Goal: Task Accomplishment & Management: Use online tool/utility

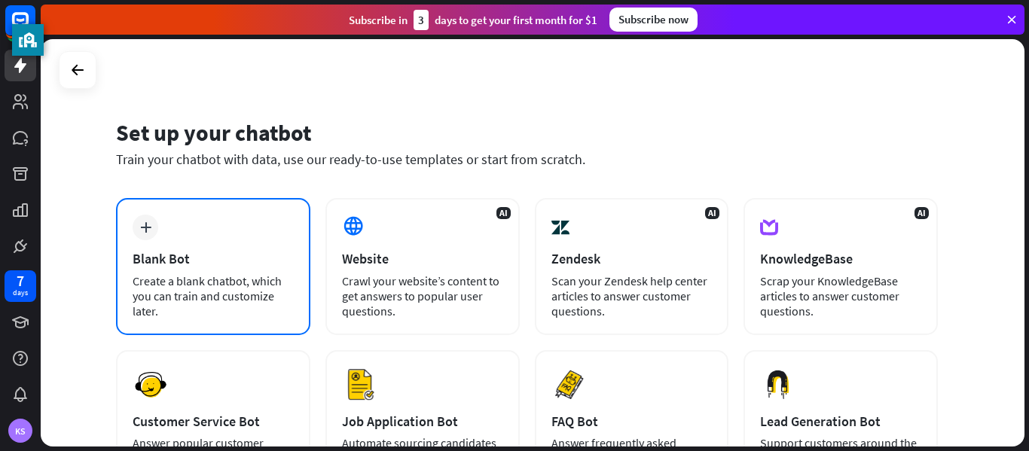
click at [182, 265] on div "Blank Bot" at bounding box center [213, 258] width 161 height 17
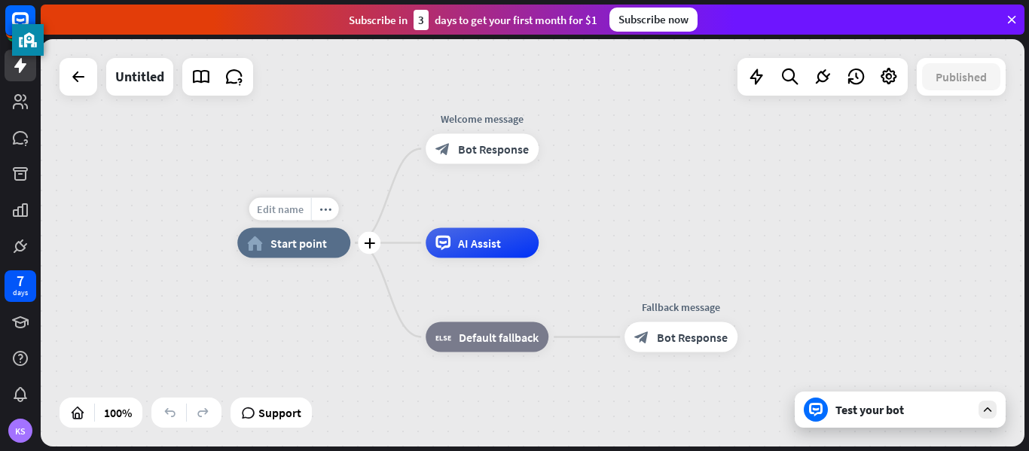
click at [295, 205] on span "Edit name" at bounding box center [280, 210] width 47 height 14
type input "**********"
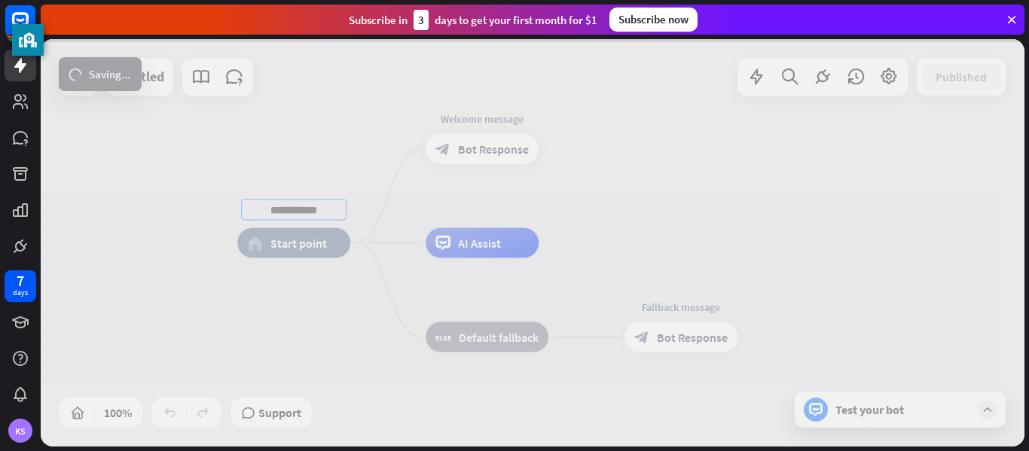
click at [465, 155] on div "**********" at bounding box center [533, 243] width 984 height 408
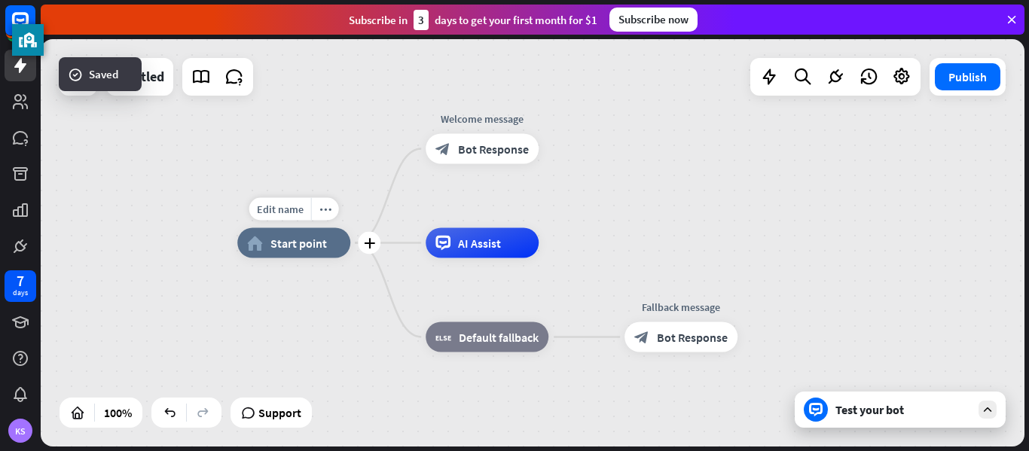
click at [314, 242] on span "Start point" at bounding box center [299, 243] width 57 height 15
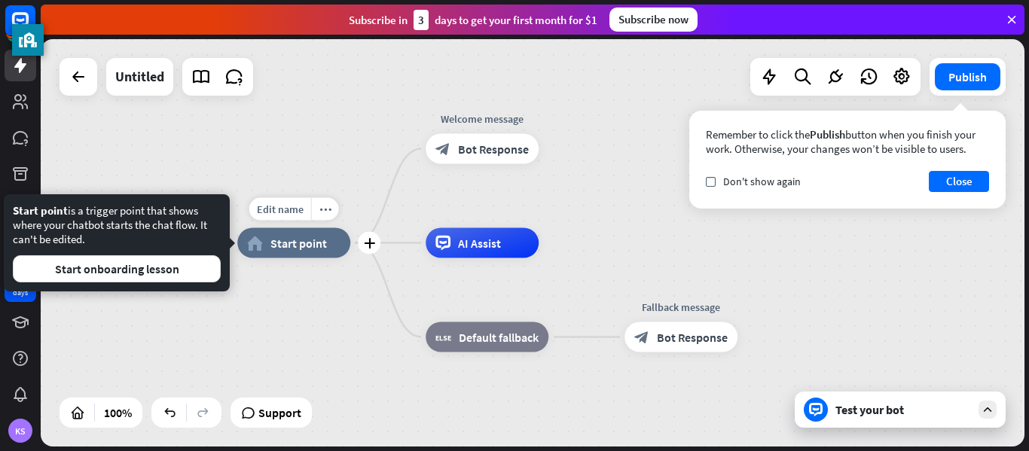
drag, startPoint x: 368, startPoint y: 197, endPoint x: 430, endPoint y: 204, distance: 62.2
click at [350, 228] on div "Edit name more_horiz plus home_2 Start point" at bounding box center [293, 243] width 113 height 30
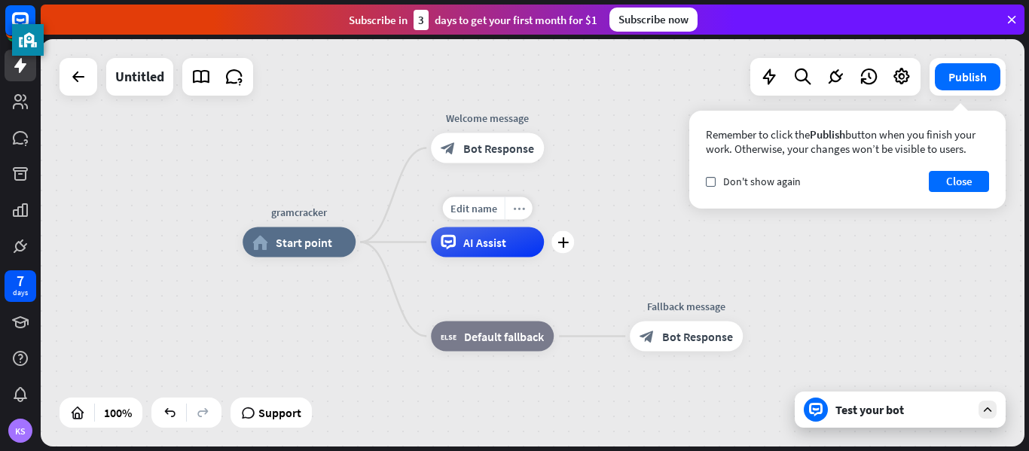
click at [526, 206] on div "more_horiz" at bounding box center [519, 208] width 28 height 23
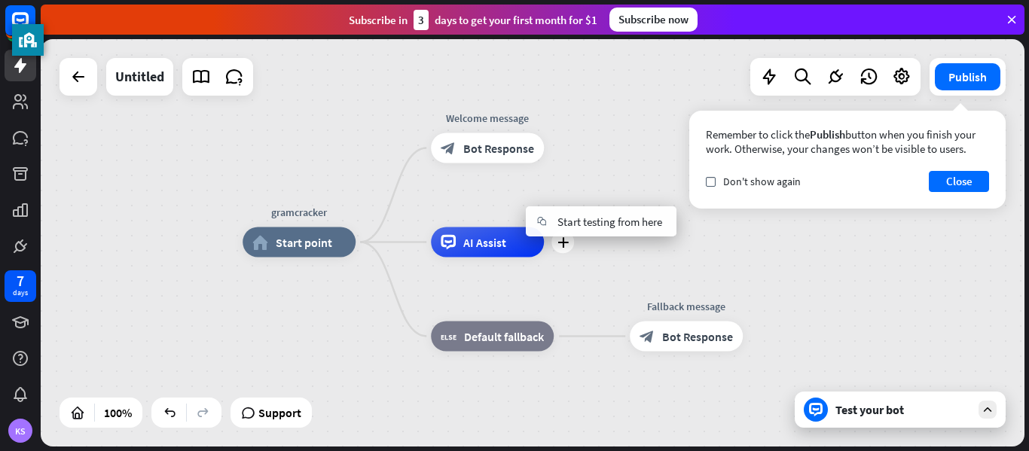
click at [485, 237] on span "AI Assist" at bounding box center [484, 242] width 43 height 15
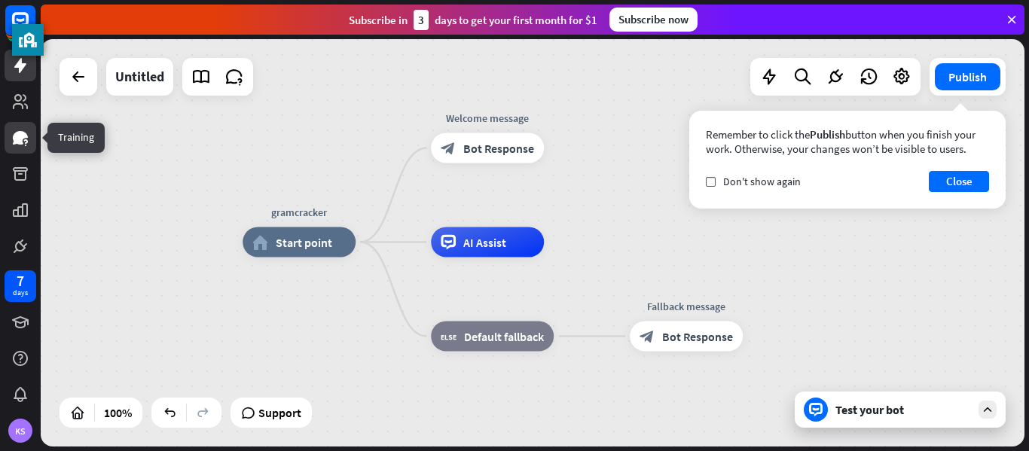
click at [17, 134] on icon at bounding box center [20, 138] width 15 height 14
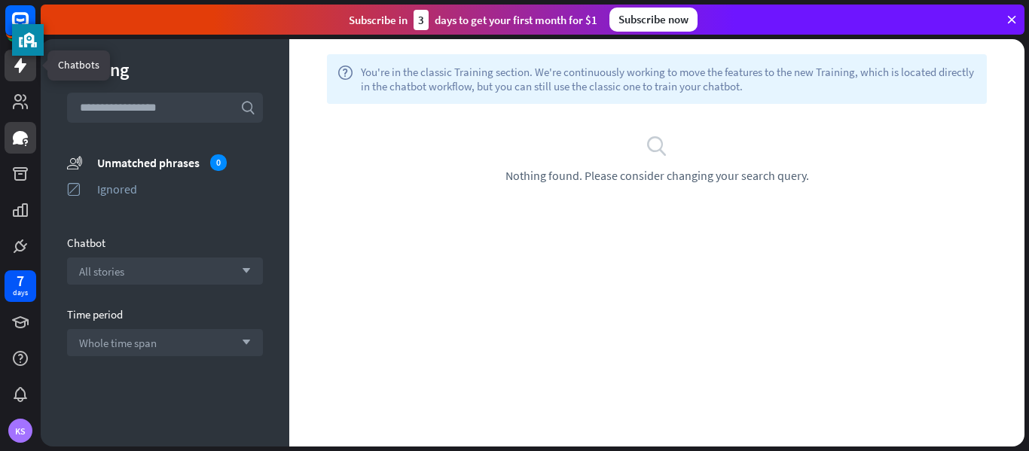
click at [18, 79] on link at bounding box center [21, 66] width 32 height 32
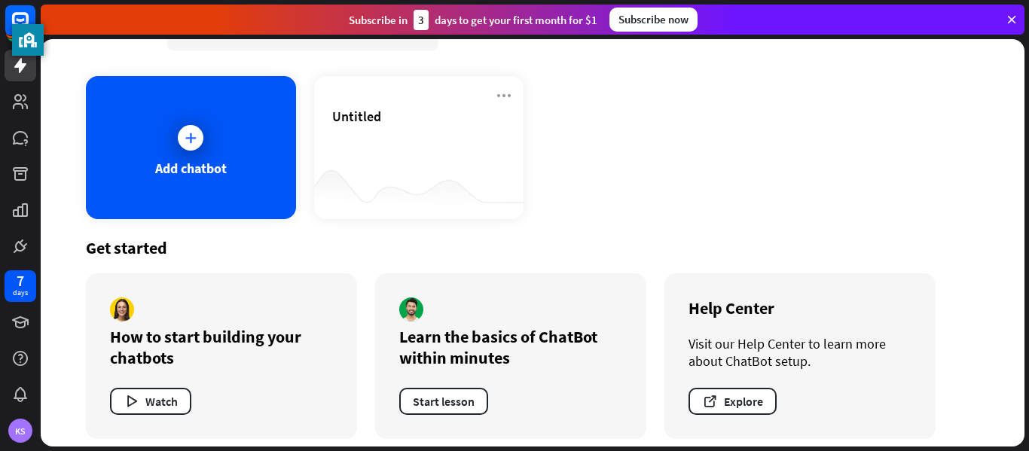
scroll to position [60, 0]
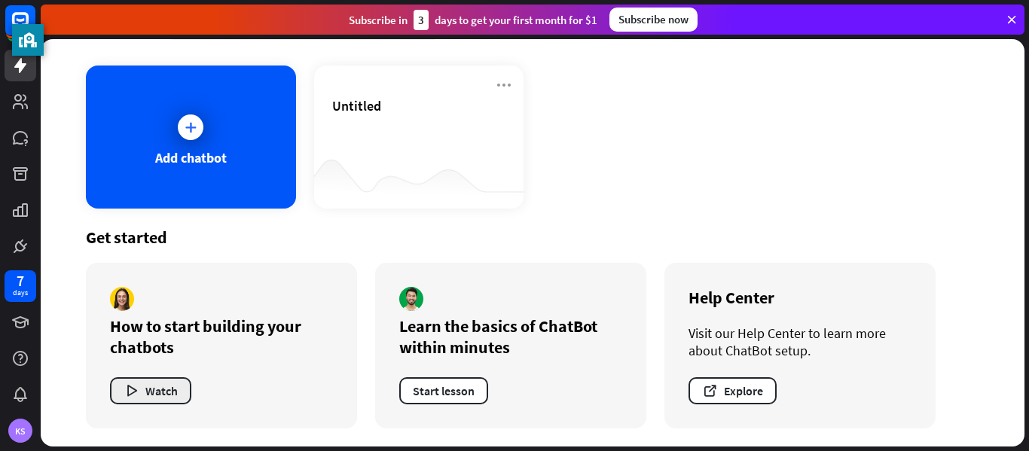
click at [148, 389] on button "Watch" at bounding box center [150, 391] width 81 height 27
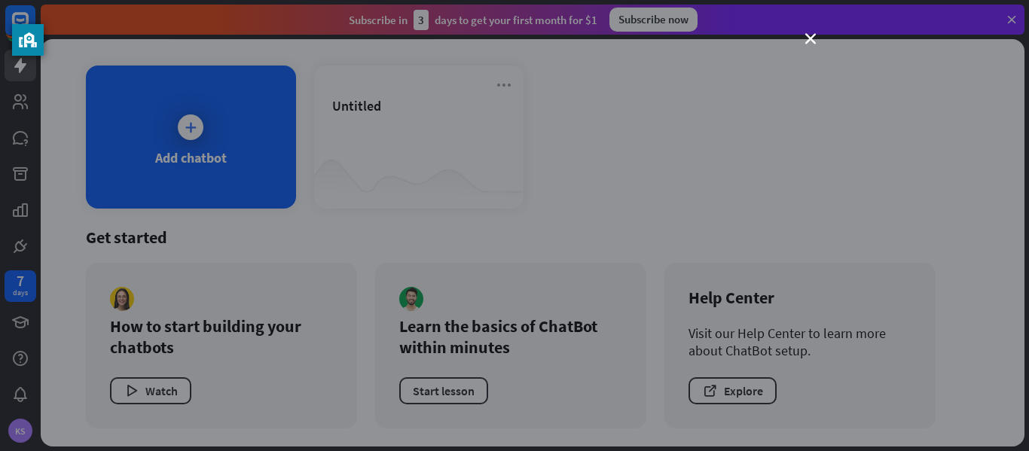
click at [804, 40] on div "close" at bounding box center [514, 225] width 1029 height 451
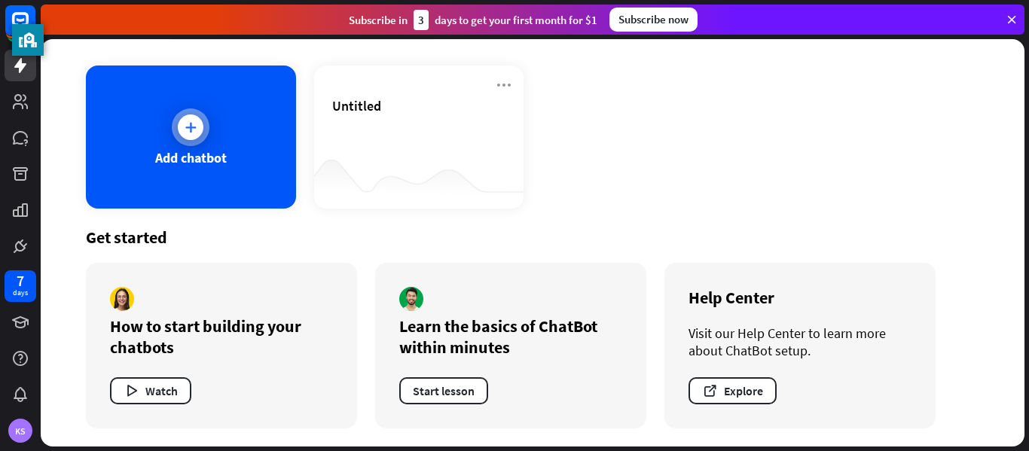
click at [231, 189] on div "Add chatbot" at bounding box center [191, 137] width 210 height 143
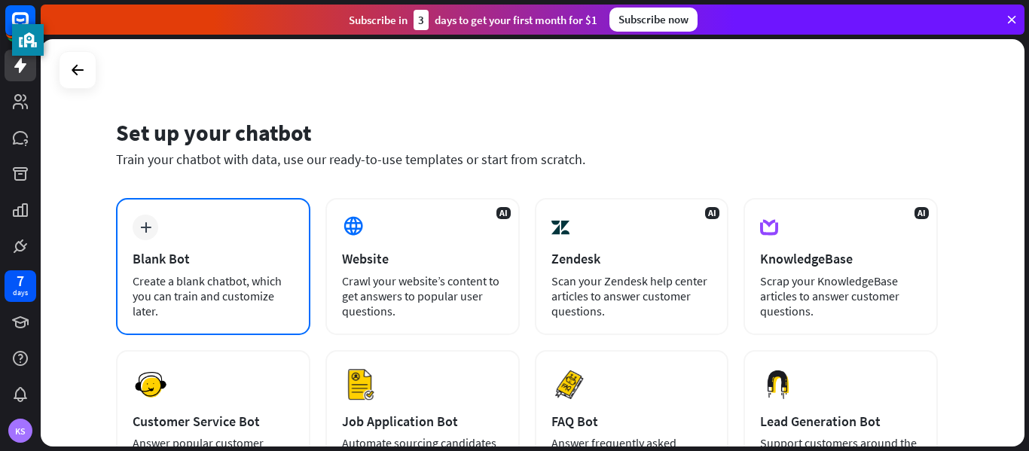
click at [249, 213] on div "plus Blank Bot Create a blank chatbot, which you can train and customize later." at bounding box center [213, 266] width 194 height 137
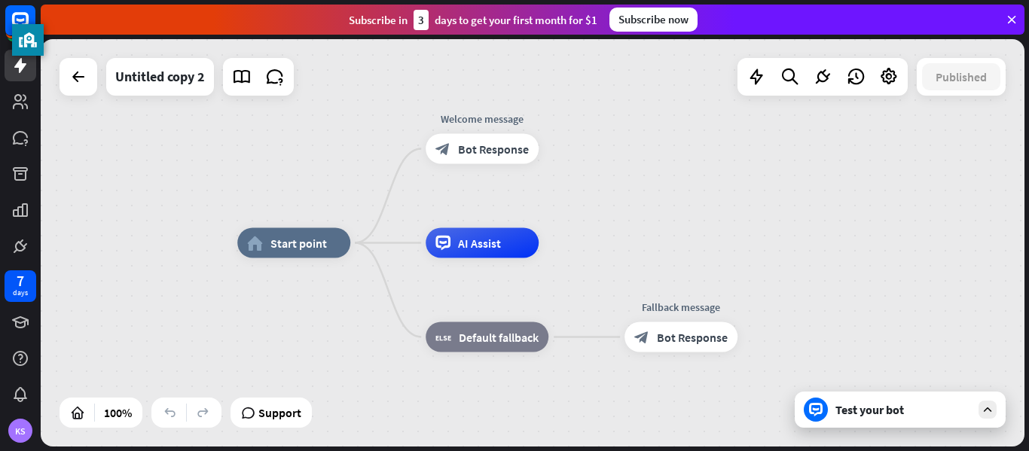
click at [954, 417] on div "Test your bot" at bounding box center [900, 410] width 211 height 36
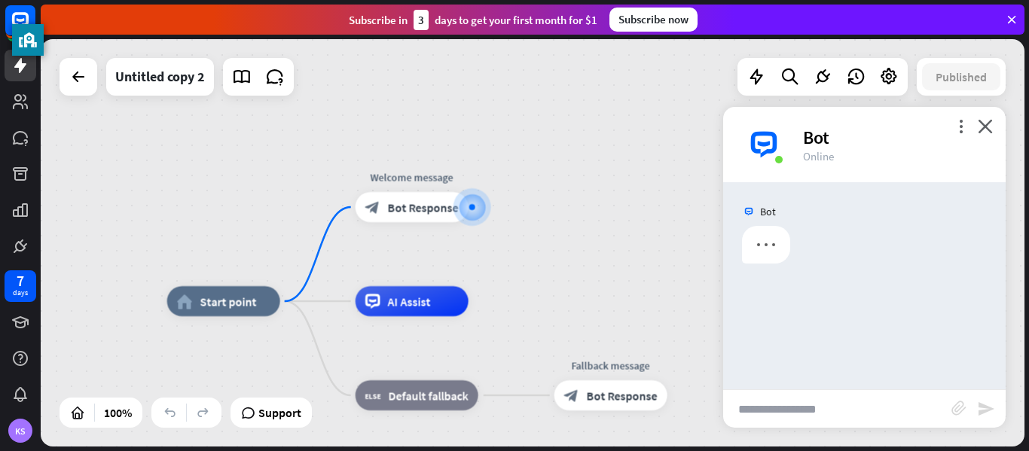
click at [800, 402] on input "text" at bounding box center [837, 409] width 228 height 38
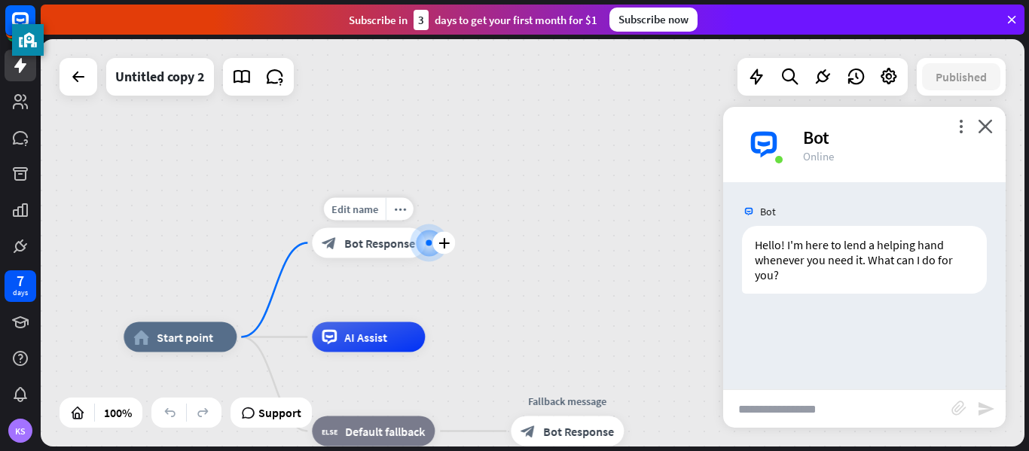
click at [429, 243] on div at bounding box center [429, 243] width 0 height 0
click at [849, 406] on input "text" at bounding box center [837, 409] width 228 height 38
click at [860, 415] on input "text" at bounding box center [837, 409] width 228 height 38
click at [889, 339] on div "Bot Hello! I'm here to lend a helping hand whenever you need it. What can I do …" at bounding box center [864, 285] width 283 height 207
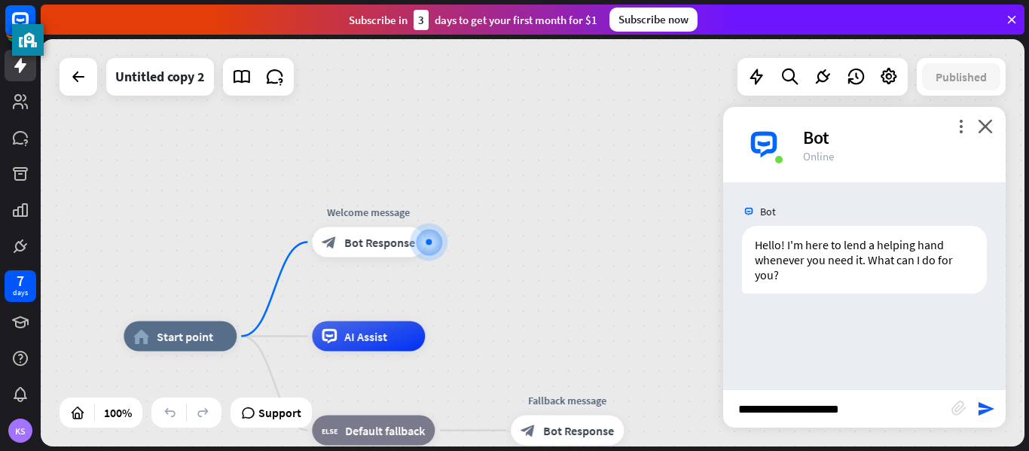
click at [878, 409] on input "**********" at bounding box center [837, 409] width 228 height 38
type input "**********"
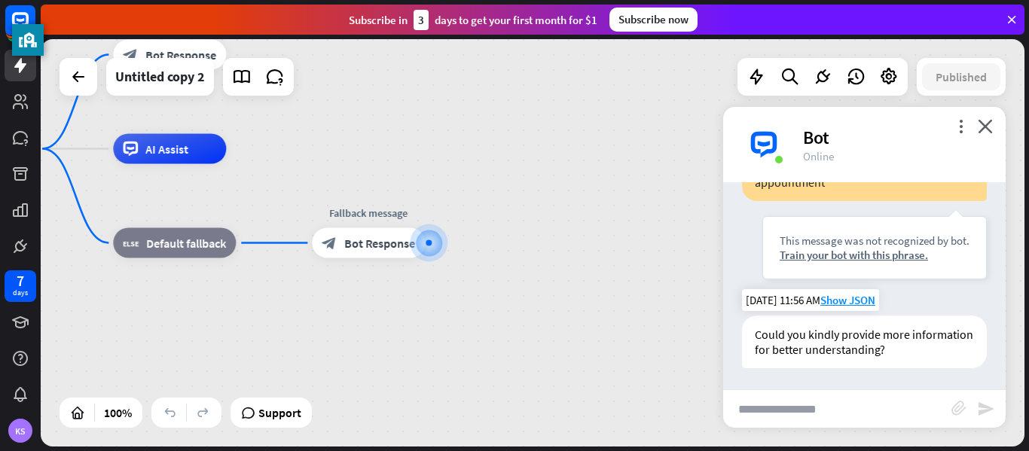
scroll to position [183, 0]
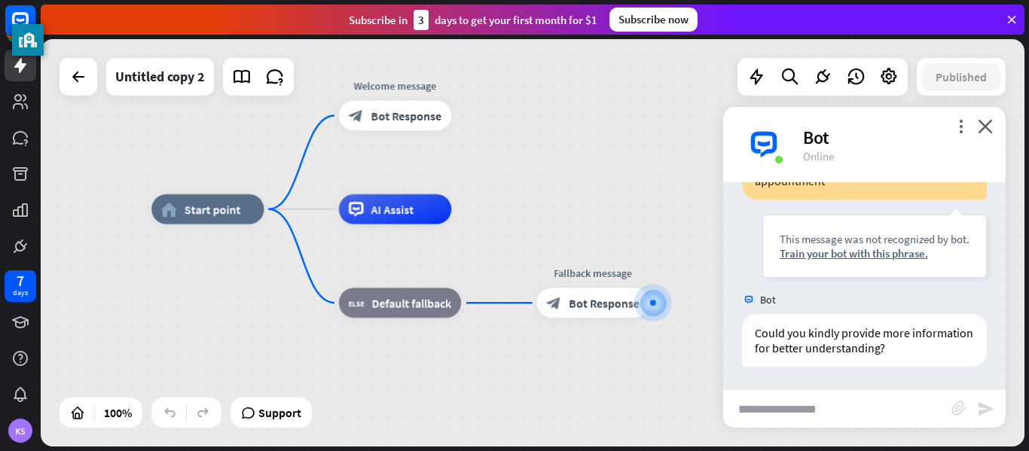
drag, startPoint x: 249, startPoint y: 312, endPoint x: 492, endPoint y: 368, distance: 249.1
click at [492, 368] on div "home_2 Start point Welcome message block_bot_response Bot Response AI Assist bl…" at bounding box center [640, 411] width 979 height 405
click at [395, 301] on span "Default fallback" at bounding box center [411, 302] width 79 height 15
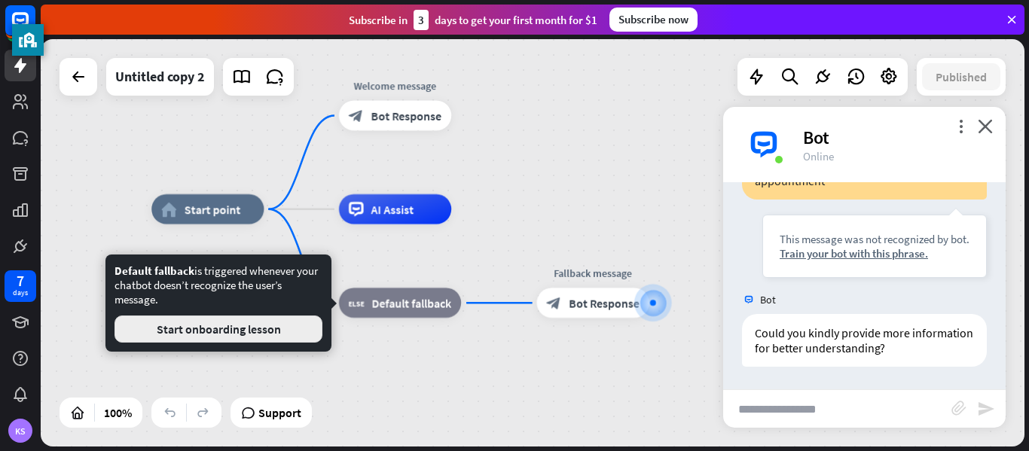
click at [295, 335] on button "Start onboarding lesson" at bounding box center [219, 329] width 208 height 27
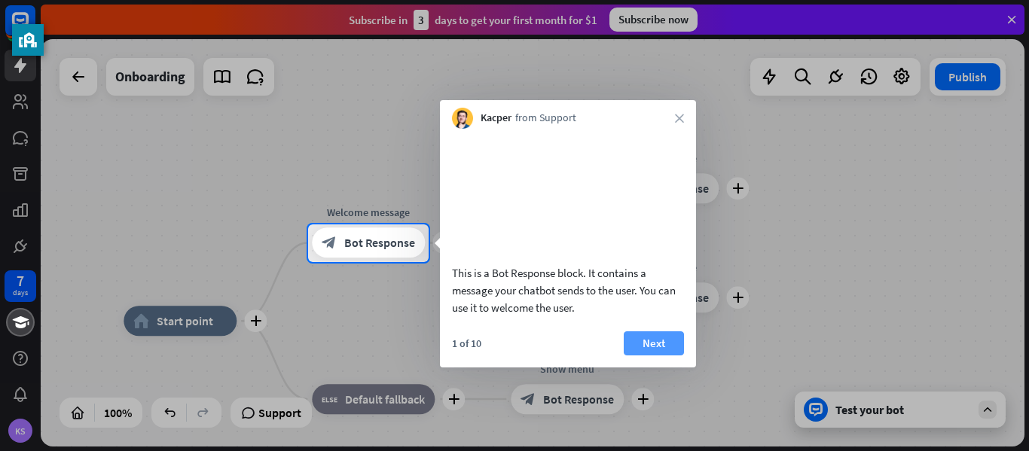
click at [649, 356] on button "Next" at bounding box center [654, 344] width 60 height 24
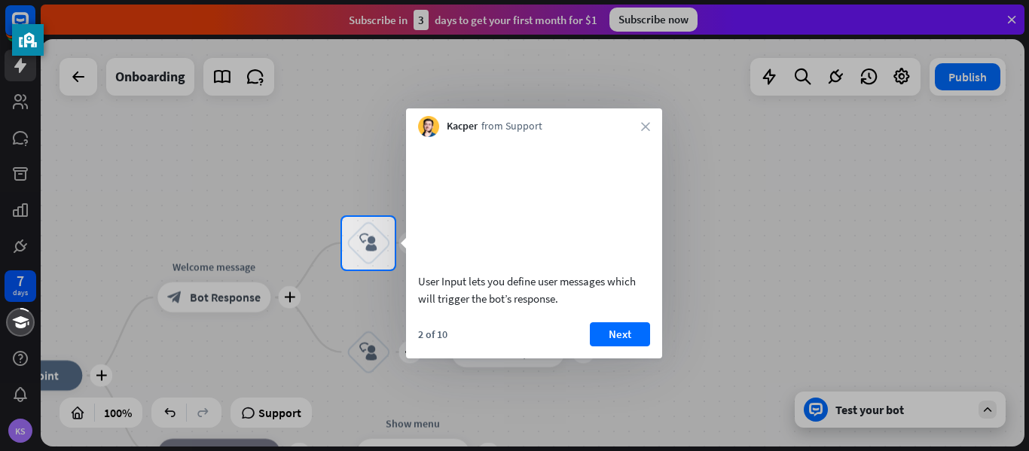
click at [523, 227] on video at bounding box center [534, 203] width 232 height 116
click at [602, 347] on button "Next" at bounding box center [620, 335] width 60 height 24
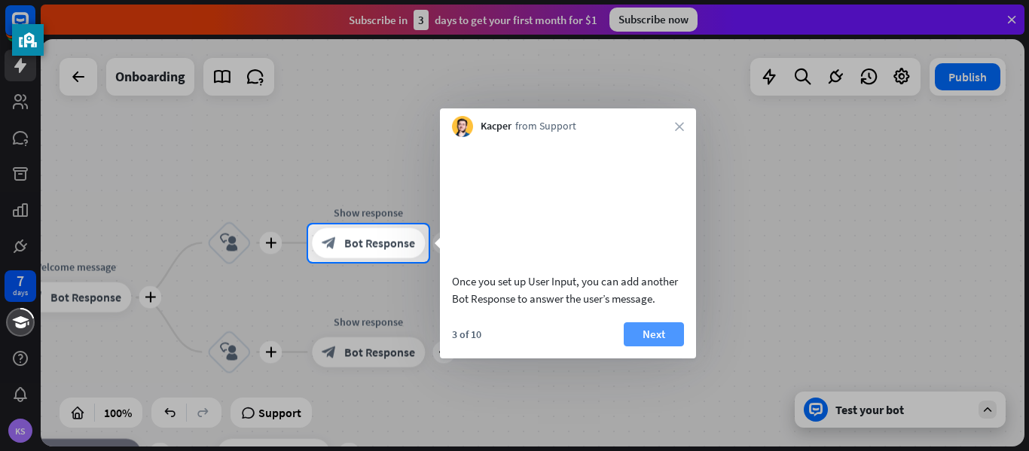
click at [658, 347] on button "Next" at bounding box center [654, 335] width 60 height 24
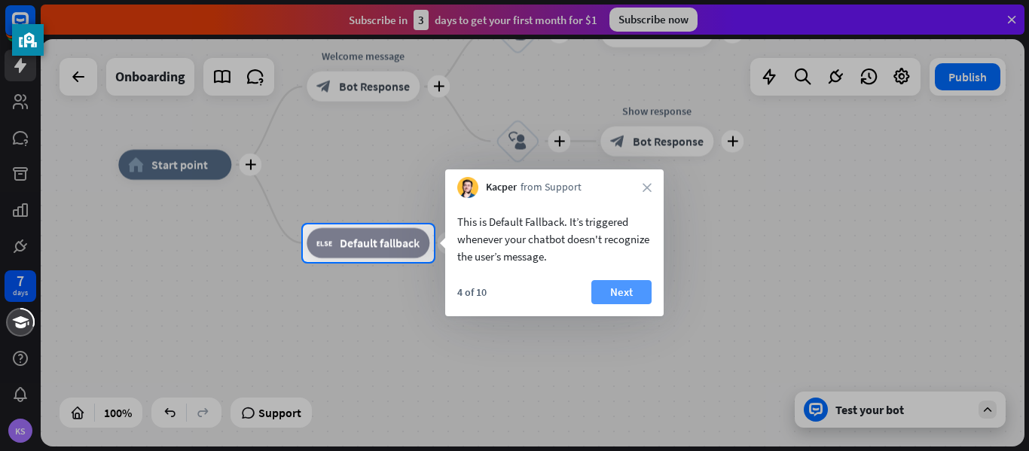
click at [620, 290] on button "Next" at bounding box center [622, 292] width 60 height 24
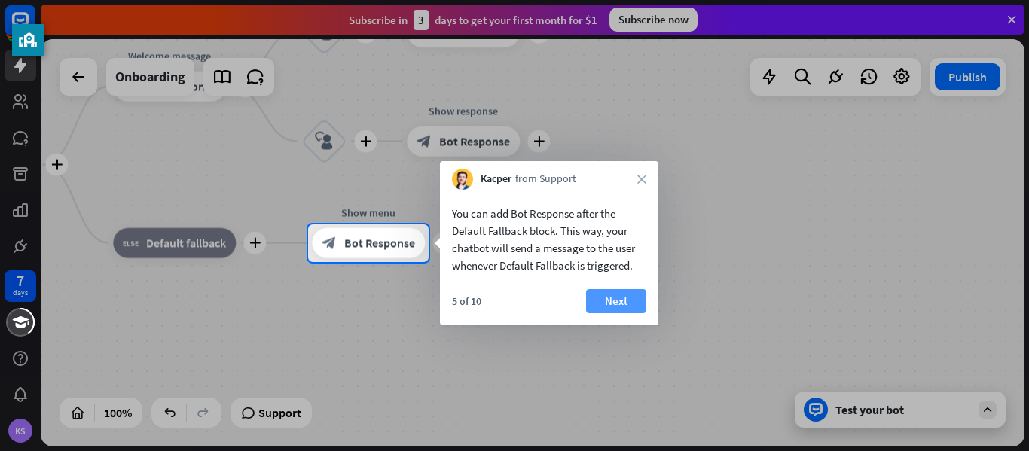
click at [606, 310] on button "Next" at bounding box center [616, 301] width 60 height 24
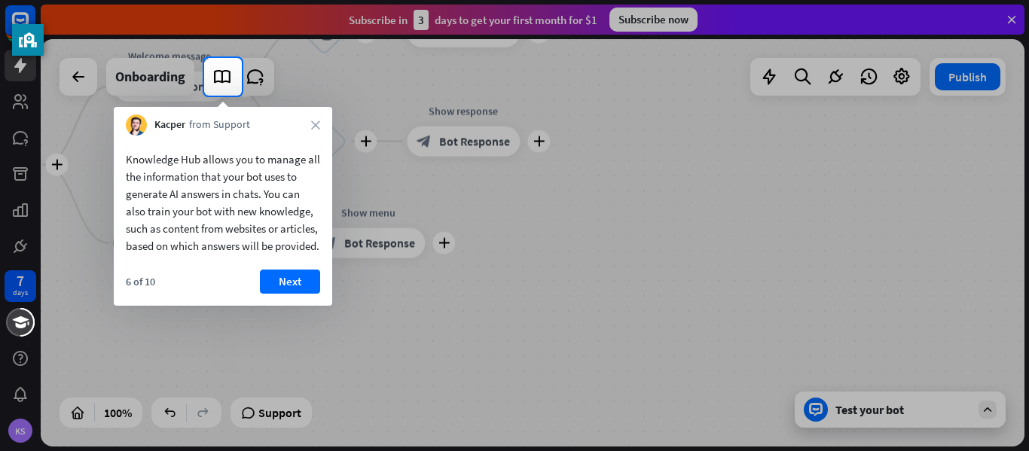
click at [304, 306] on div "6 of 10 Next" at bounding box center [223, 288] width 219 height 36
click at [305, 294] on button "Next" at bounding box center [290, 282] width 60 height 24
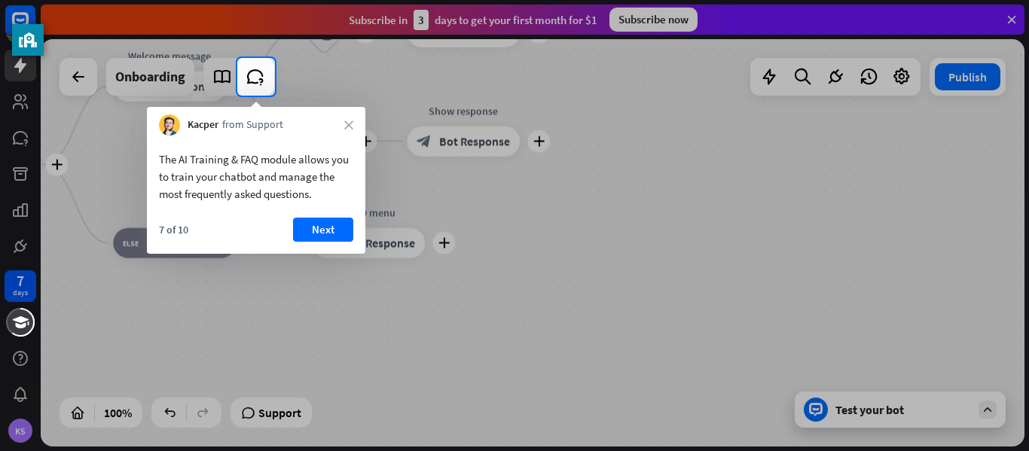
click at [314, 200] on div "The AI Training & FAQ module allows you to train your chatbot and manage the mo…" at bounding box center [256, 177] width 194 height 52
click at [324, 234] on button "Next" at bounding box center [323, 230] width 60 height 24
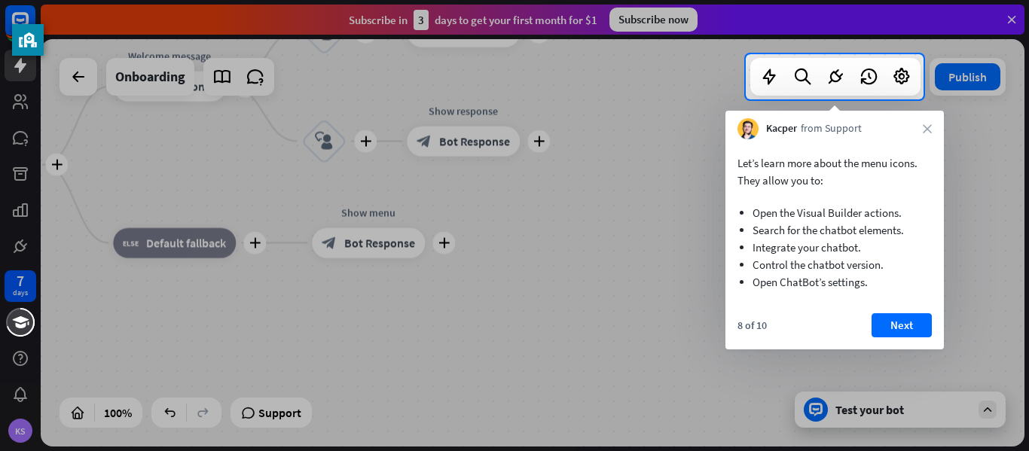
click at [923, 122] on div "Kacper from Support close" at bounding box center [835, 125] width 219 height 29
click at [926, 133] on div "Kacper from Support close" at bounding box center [835, 125] width 219 height 29
click at [927, 124] on icon "close" at bounding box center [927, 128] width 9 height 9
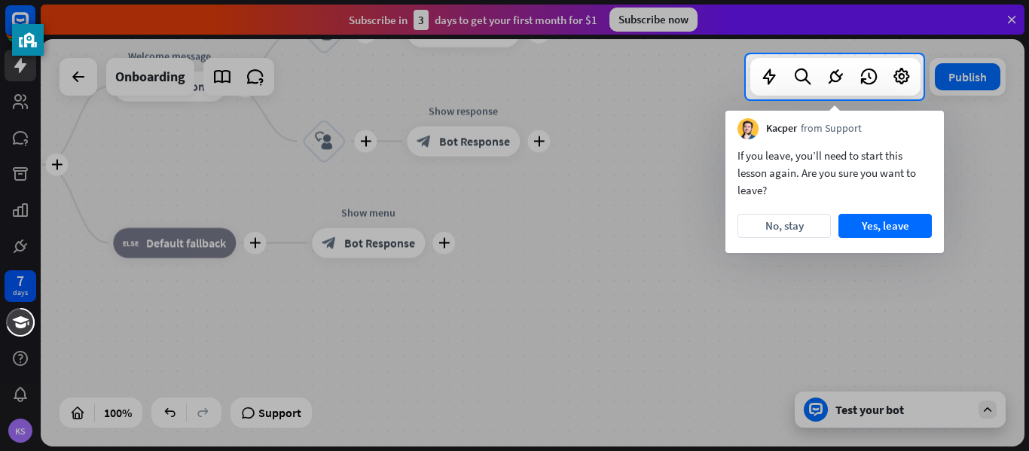
drag, startPoint x: 518, startPoint y: 120, endPoint x: 702, endPoint y: 128, distance: 184.8
click at [702, 128] on div at bounding box center [514, 275] width 1029 height 352
drag, startPoint x: 1029, startPoint y: 202, endPoint x: 989, endPoint y: 171, distance: 49.9
click at [1024, 200] on div at bounding box center [514, 275] width 1029 height 352
drag, startPoint x: 827, startPoint y: 224, endPoint x: 803, endPoint y: 224, distance: 24.9
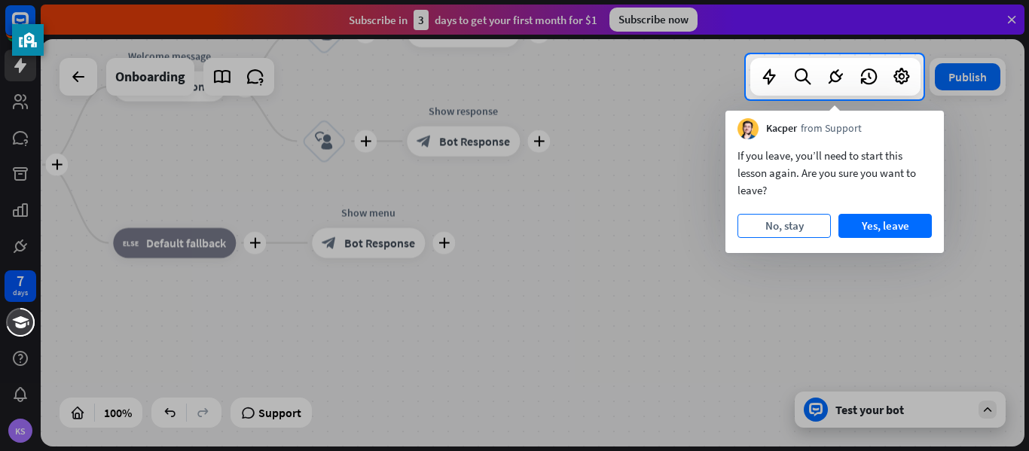
click at [803, 224] on button "No, stay" at bounding box center [784, 226] width 93 height 24
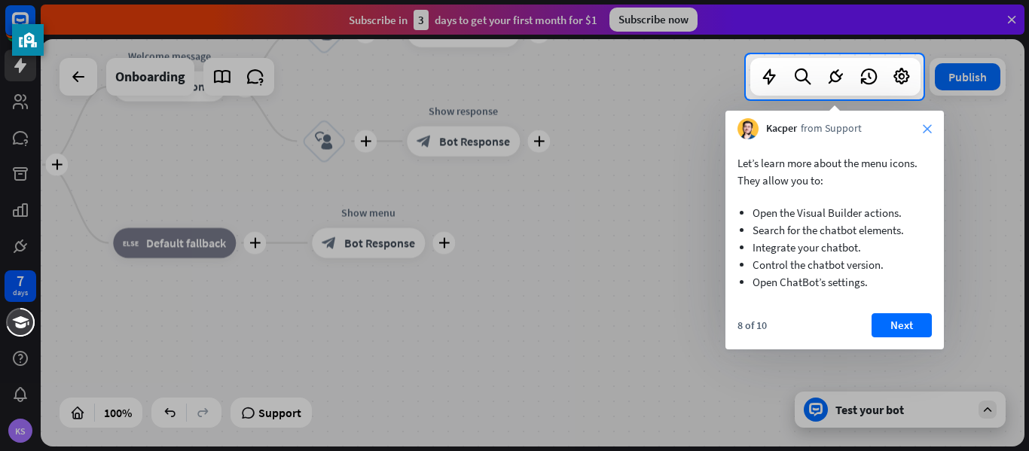
drag, startPoint x: 934, startPoint y: 139, endPoint x: 927, endPoint y: 133, distance: 9.7
click at [934, 137] on div "Kacper from Support close Let’s learn more about the menu icons. They allow you…" at bounding box center [835, 230] width 219 height 239
click at [927, 133] on icon "close" at bounding box center [927, 128] width 9 height 9
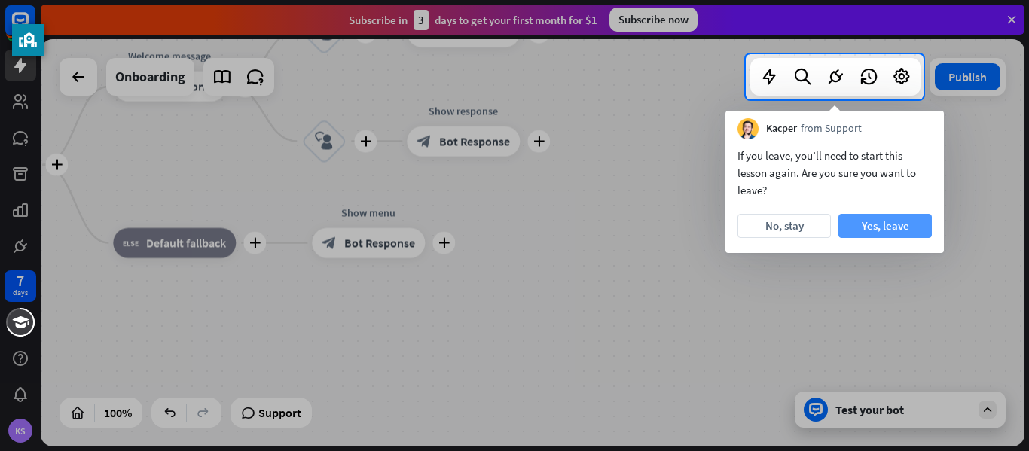
click at [861, 222] on button "Yes, leave" at bounding box center [885, 226] width 93 height 24
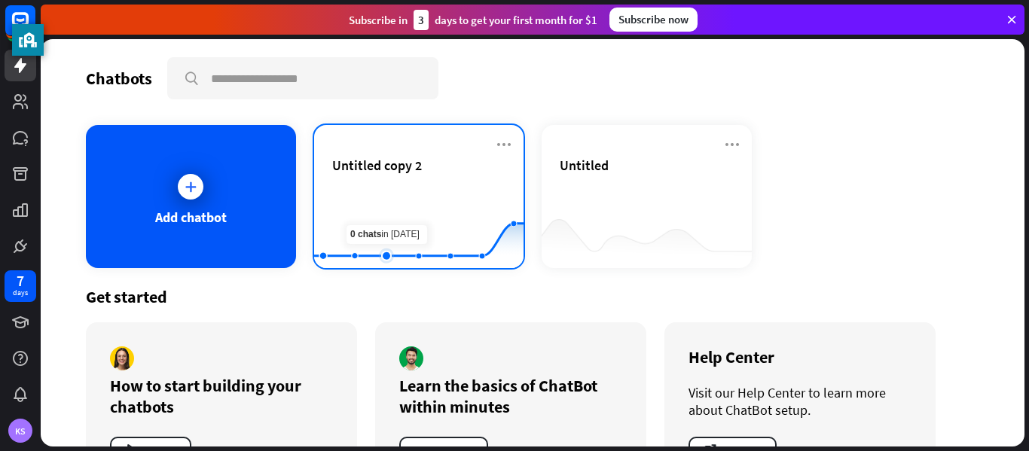
click at [387, 194] on rect at bounding box center [418, 231] width 209 height 94
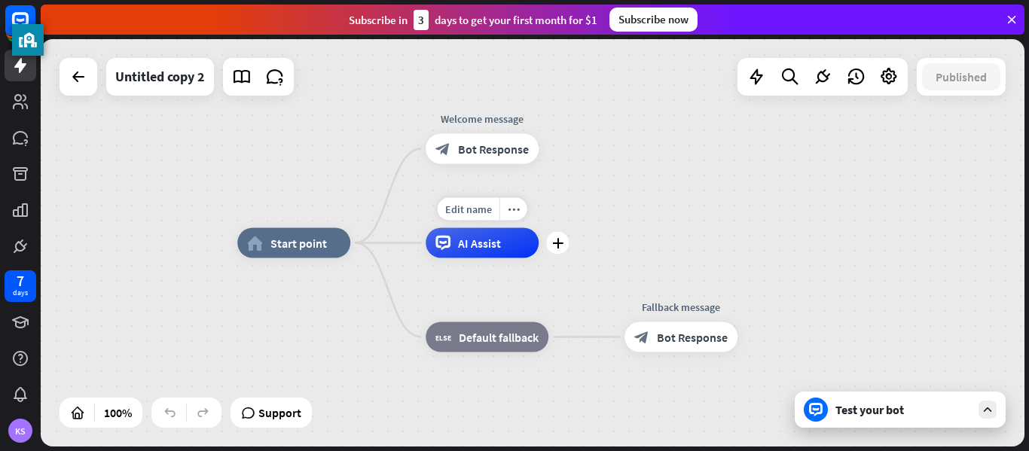
click at [463, 242] on span "AI Assist" at bounding box center [479, 243] width 43 height 15
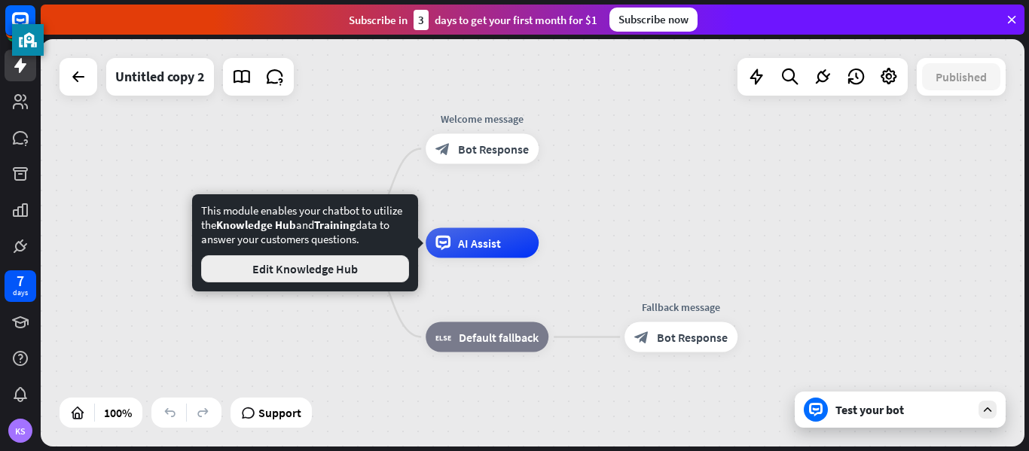
click at [356, 264] on button "Edit Knowledge Hub" at bounding box center [305, 268] width 208 height 27
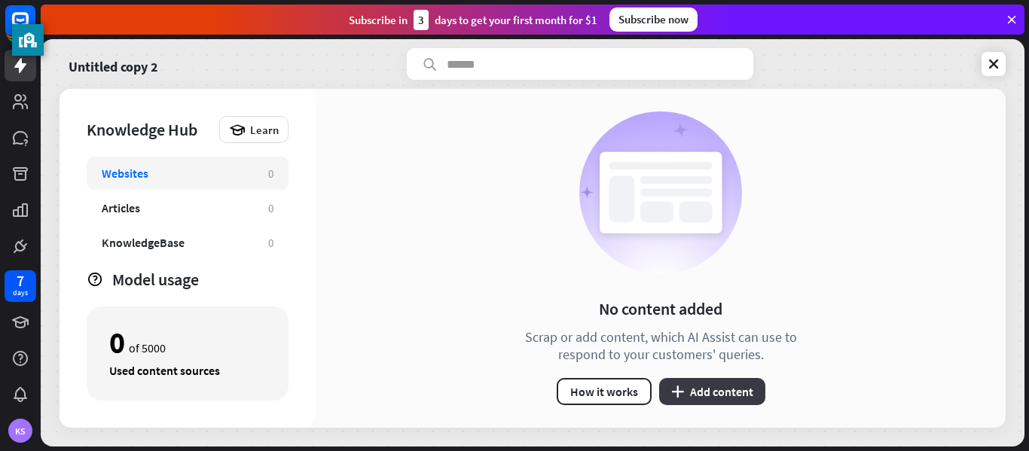
click at [738, 387] on button "plus Add content" at bounding box center [712, 391] width 106 height 27
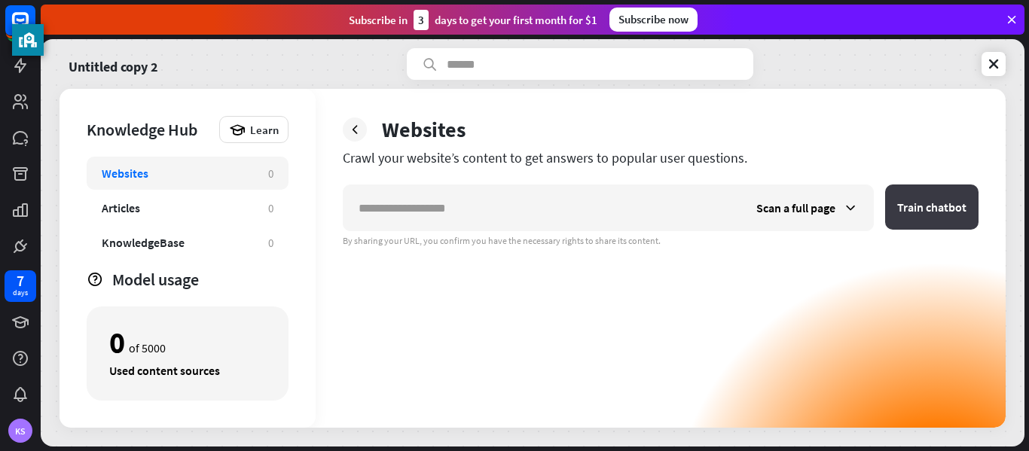
click at [915, 197] on button "Train chatbot" at bounding box center [931, 207] width 93 height 45
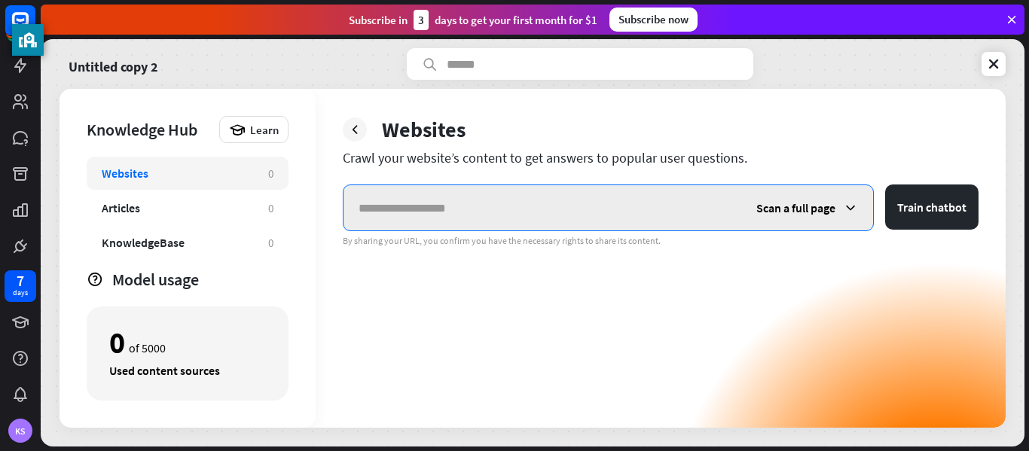
click at [638, 194] on input "text" at bounding box center [543, 207] width 398 height 45
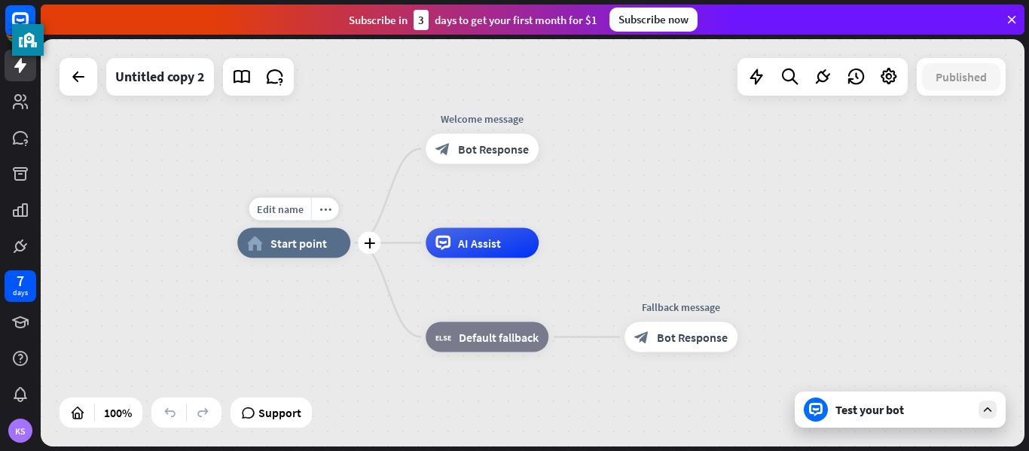
click at [295, 245] on span "Start point" at bounding box center [299, 243] width 57 height 15
click at [361, 243] on div "plus" at bounding box center [369, 243] width 23 height 23
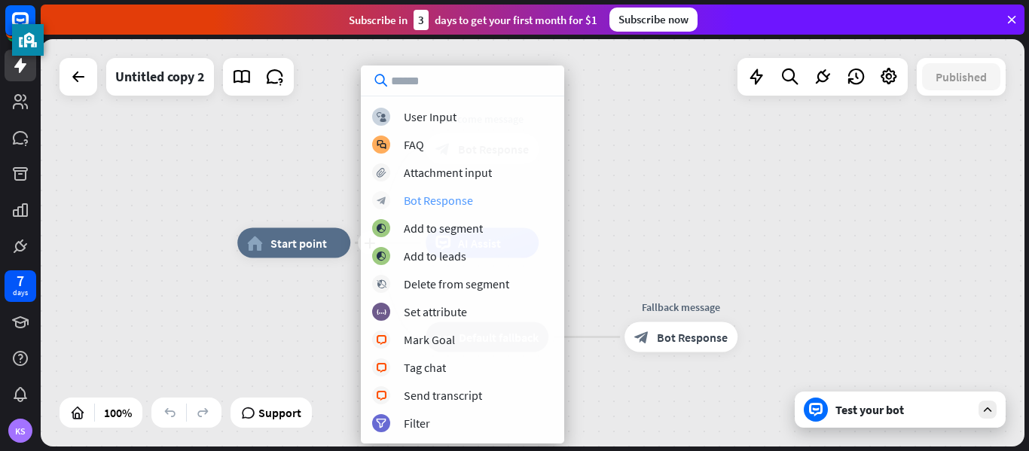
click at [451, 194] on div "Bot Response" at bounding box center [438, 200] width 69 height 15
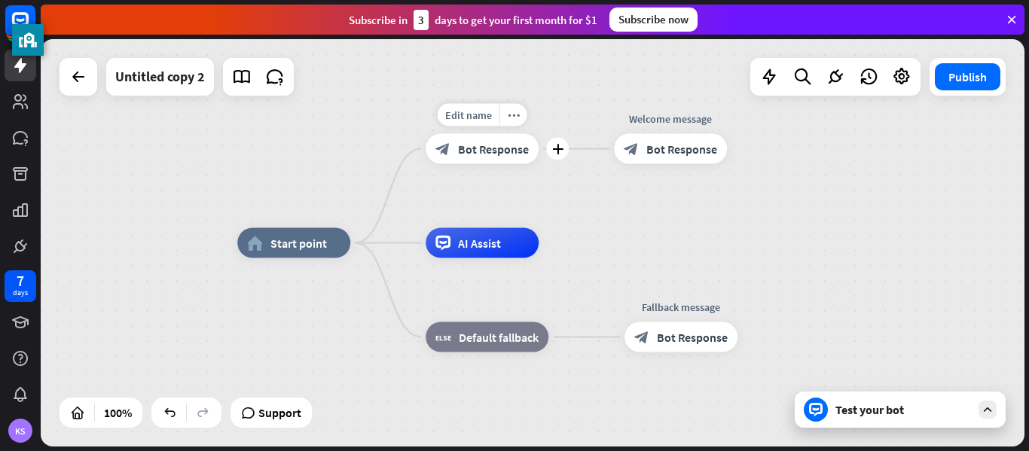
click at [503, 150] on span "Bot Response" at bounding box center [493, 149] width 71 height 15
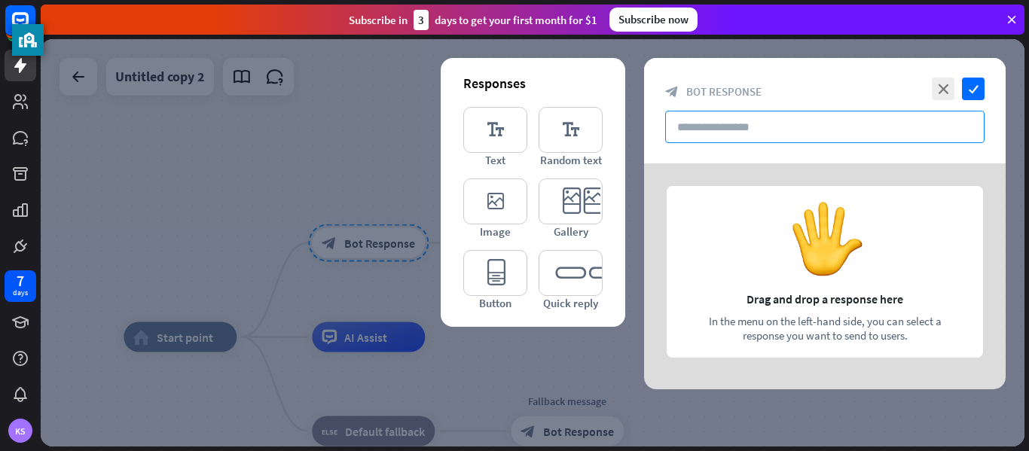
click at [778, 141] on input "text" at bounding box center [825, 127] width 320 height 32
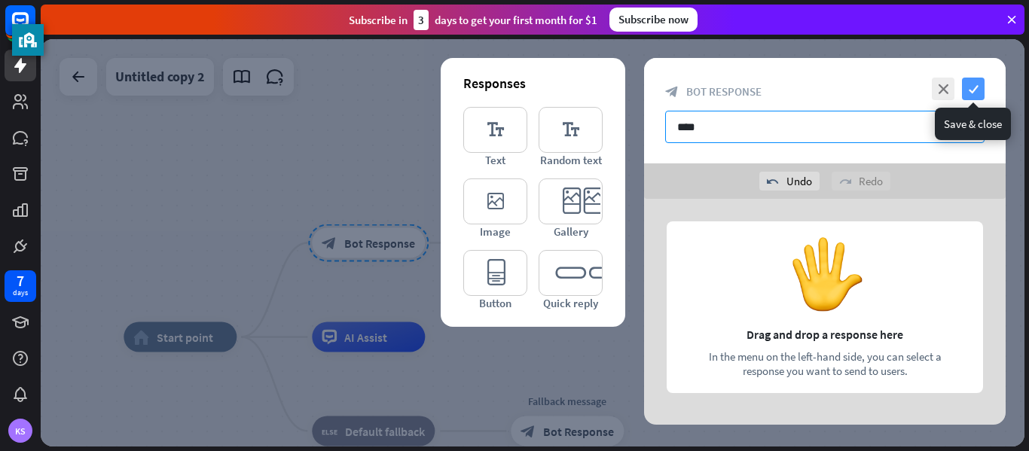
type input "****"
click at [973, 84] on icon "check" at bounding box center [973, 89] width 23 height 23
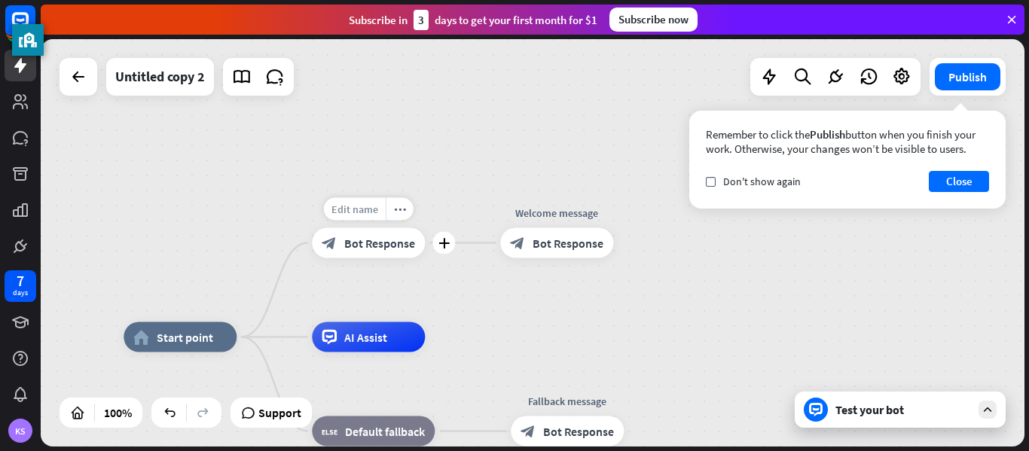
click at [371, 211] on span "Edit name" at bounding box center [355, 210] width 47 height 14
type input "*****"
click at [376, 254] on div "home_2 Start point ***** plus block_bot_response Bot Response Welcome message b…" at bounding box center [533, 243] width 984 height 408
click at [375, 255] on div "block_bot_response Bot Response" at bounding box center [368, 243] width 113 height 30
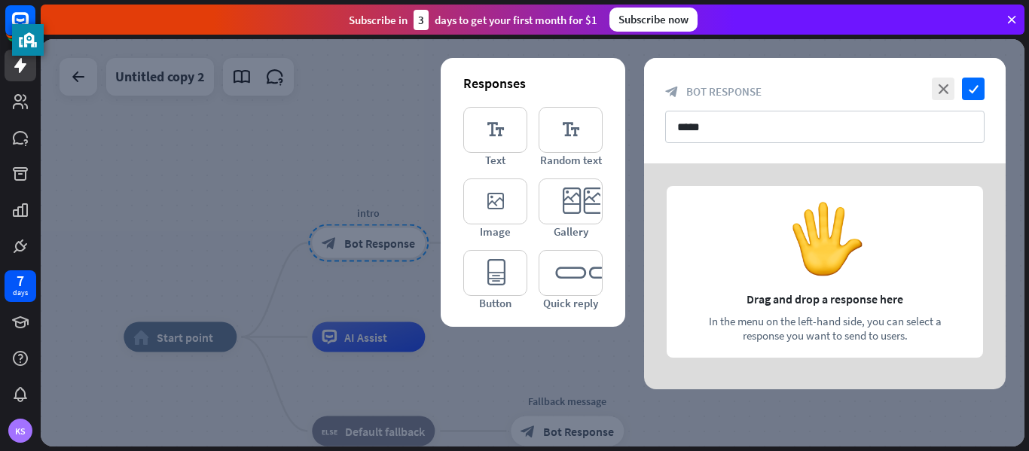
click at [726, 283] on div at bounding box center [825, 277] width 362 height 226
drag, startPoint x: 805, startPoint y: 320, endPoint x: 797, endPoint y: 234, distance: 86.2
click at [797, 234] on div at bounding box center [825, 277] width 362 height 226
click at [677, 39] on div at bounding box center [533, 243] width 984 height 408
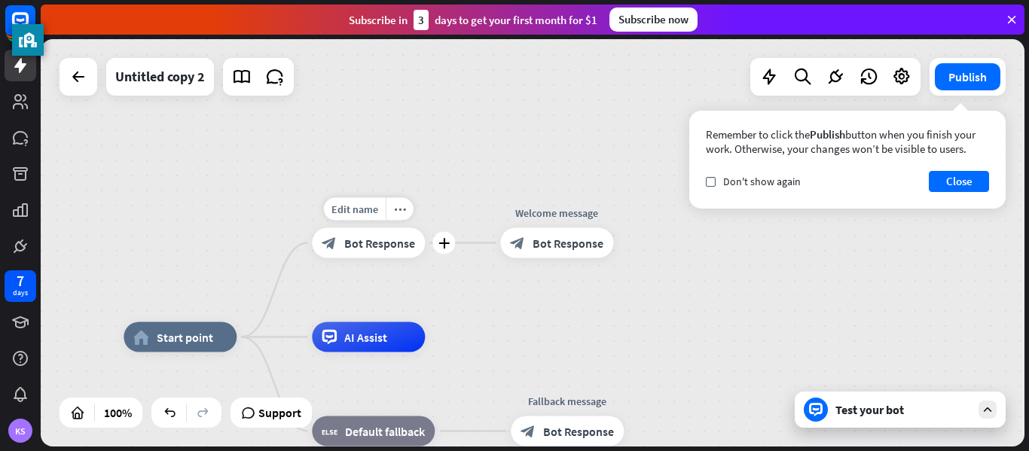
click at [326, 242] on icon "block_bot_response" at bounding box center [329, 243] width 15 height 15
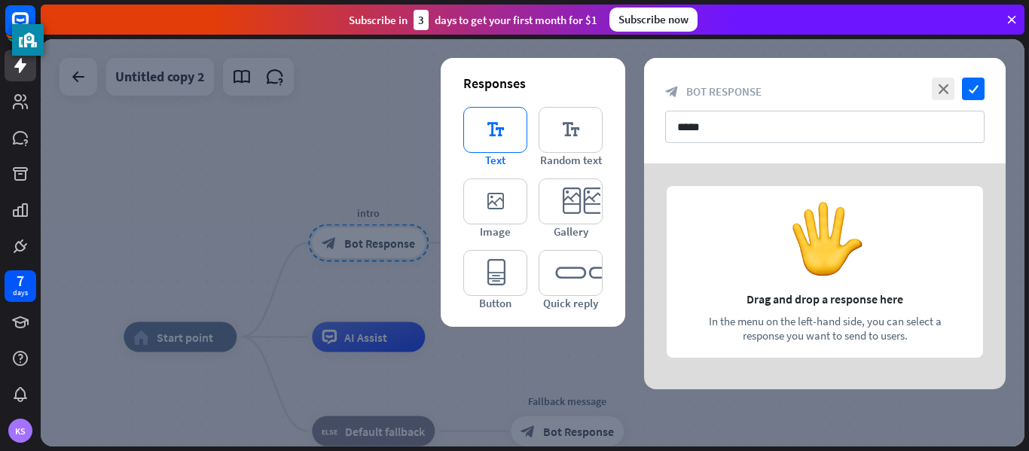
click at [515, 136] on icon "editor_text" at bounding box center [495, 130] width 64 height 46
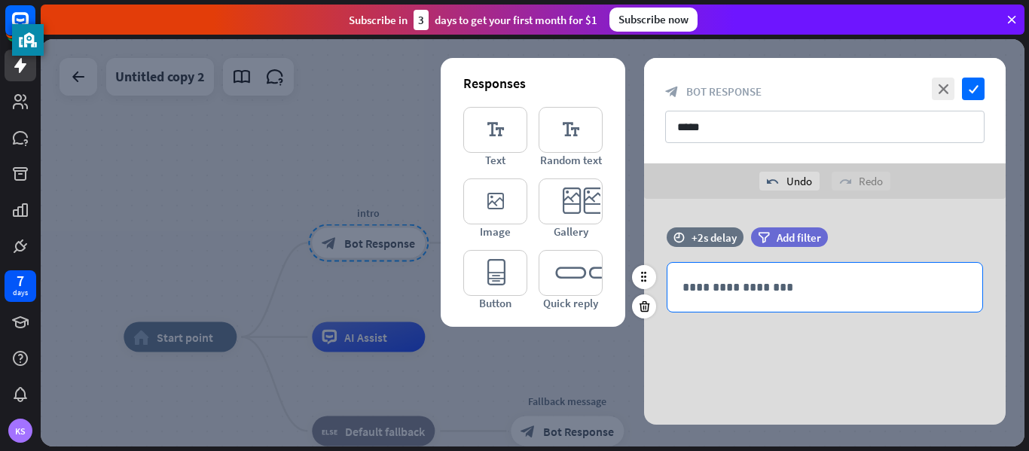
click at [748, 301] on div "**********" at bounding box center [825, 287] width 315 height 49
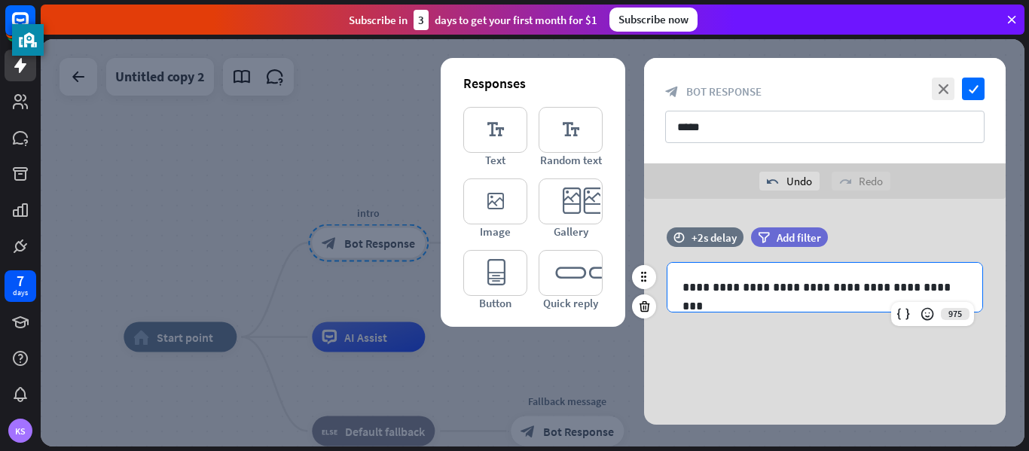
click at [974, 292] on div "**********" at bounding box center [825, 287] width 315 height 49
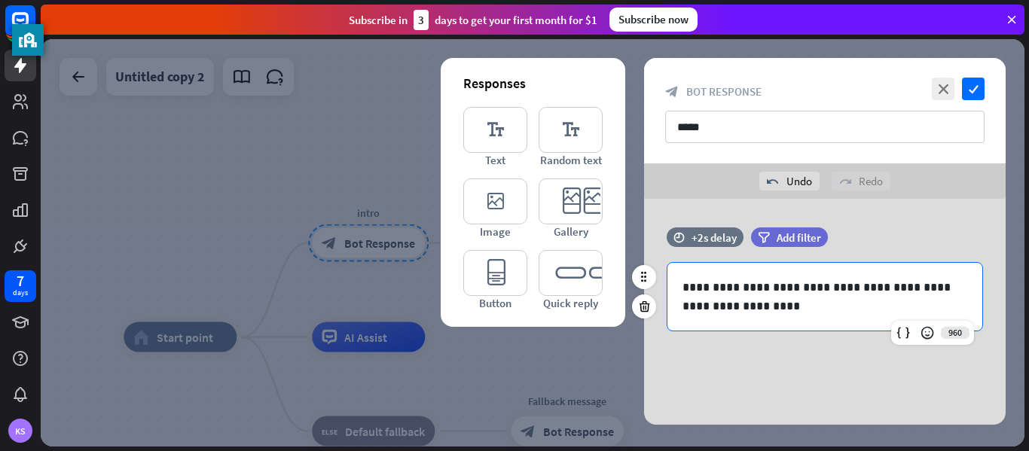
click at [943, 334] on div "960" at bounding box center [932, 333] width 83 height 24
click at [928, 340] on icon at bounding box center [927, 333] width 15 height 15
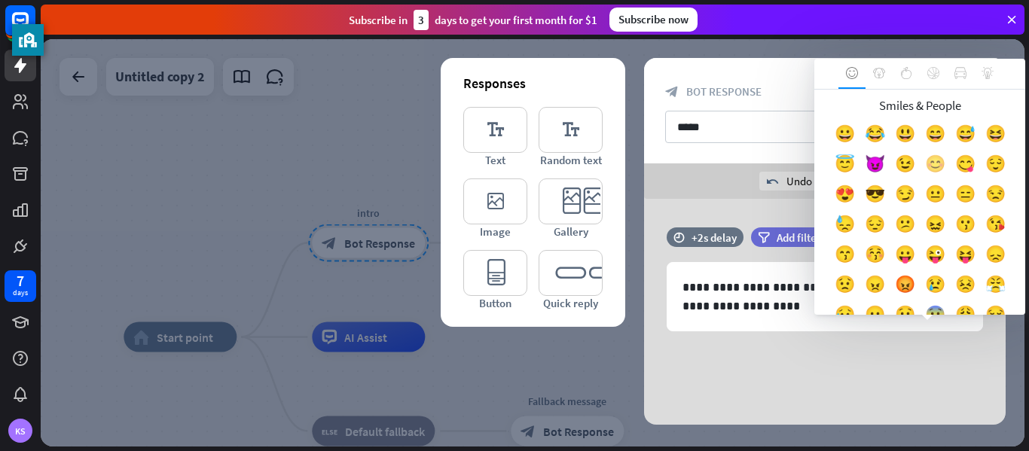
click at [932, 165] on div "😊" at bounding box center [935, 167] width 30 height 30
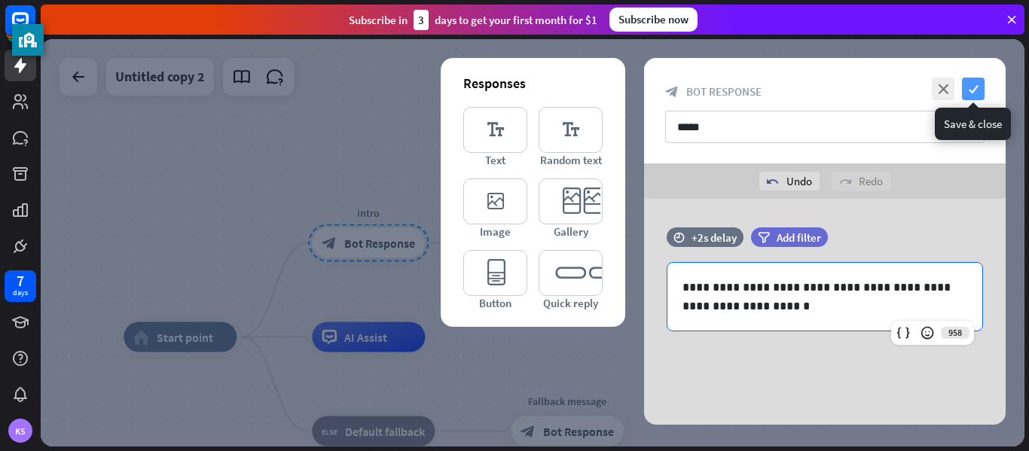
click at [965, 88] on icon "check" at bounding box center [973, 89] width 23 height 23
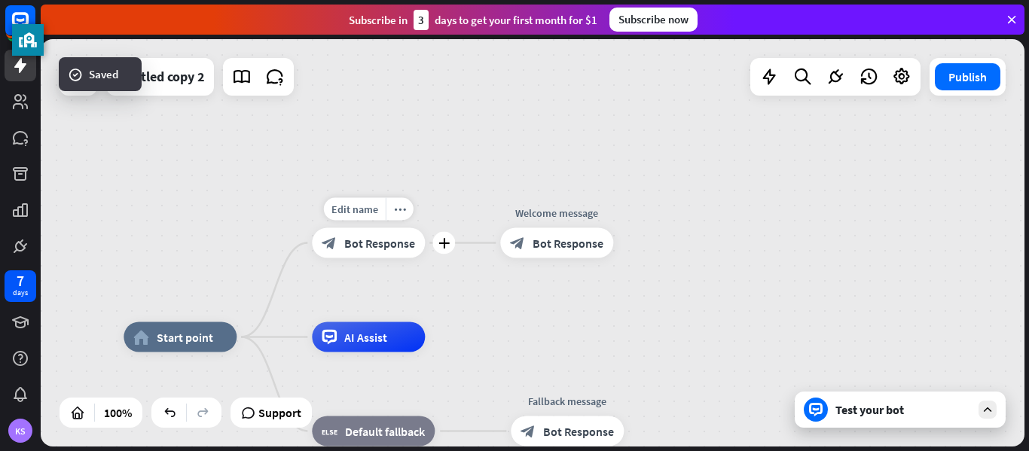
click at [376, 237] on span "Bot Response" at bounding box center [379, 243] width 71 height 15
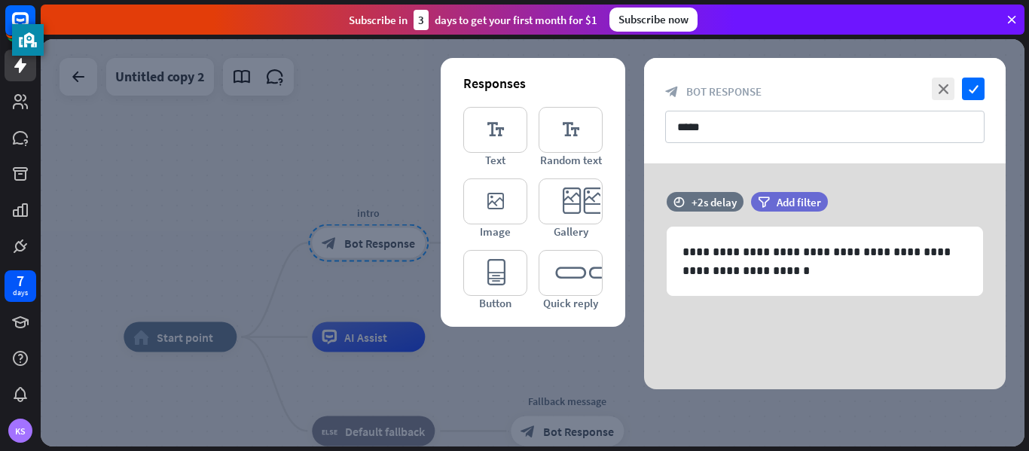
click at [341, 151] on div at bounding box center [533, 243] width 984 height 408
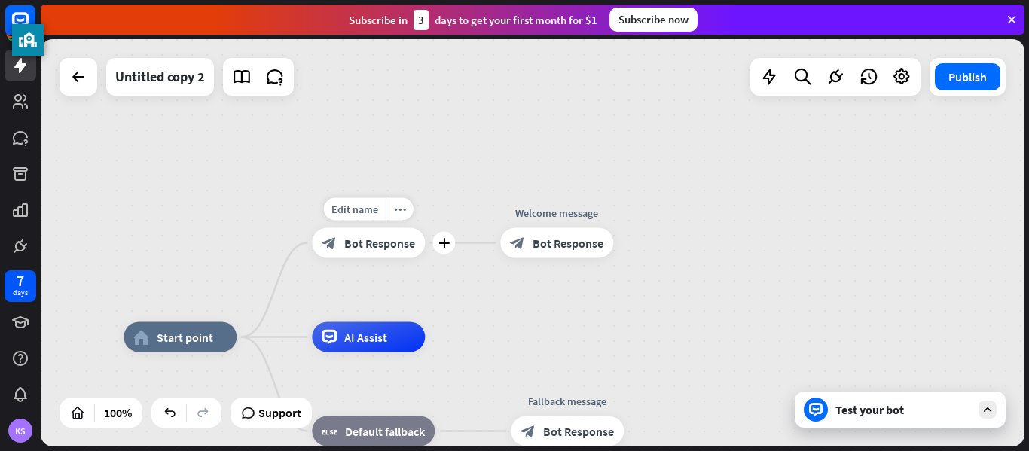
click at [358, 241] on span "Bot Response" at bounding box center [379, 243] width 71 height 15
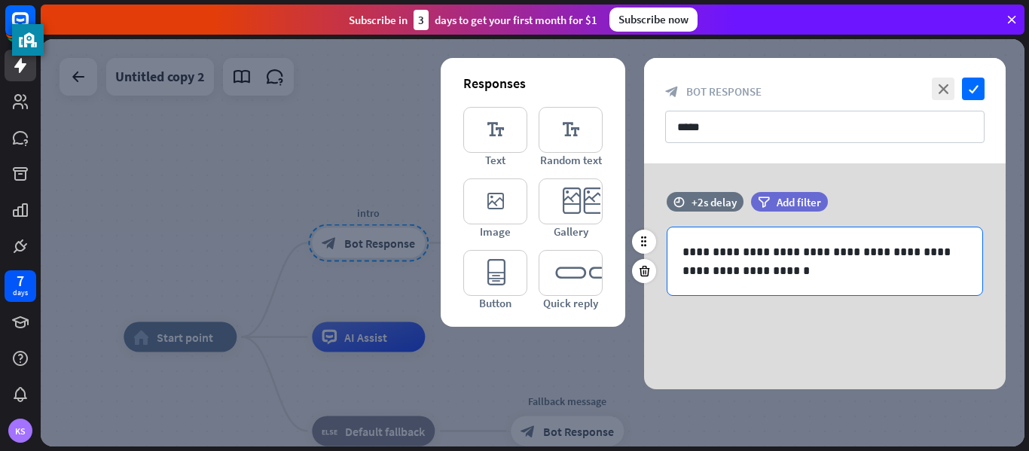
click at [783, 243] on p "**********" at bounding box center [825, 262] width 285 height 38
click at [702, 278] on p "**********" at bounding box center [825, 262] width 285 height 38
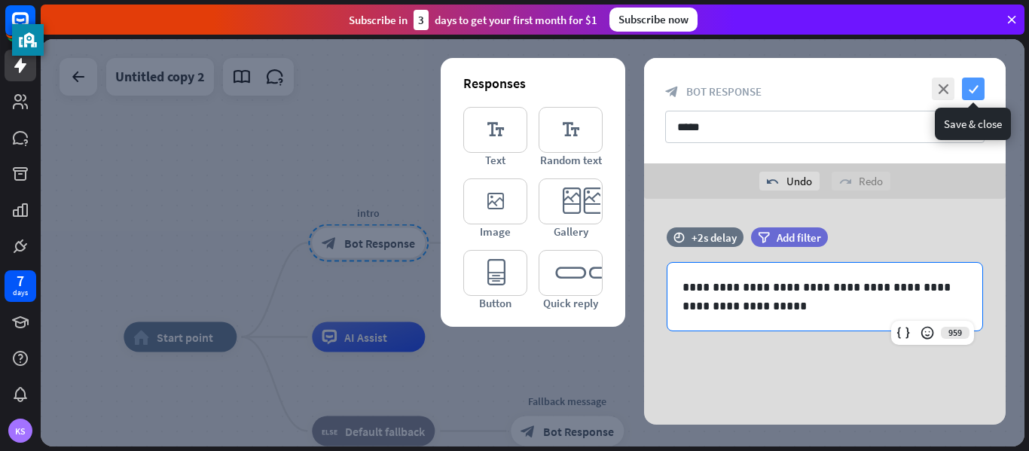
click at [971, 90] on icon "check" at bounding box center [973, 89] width 23 height 23
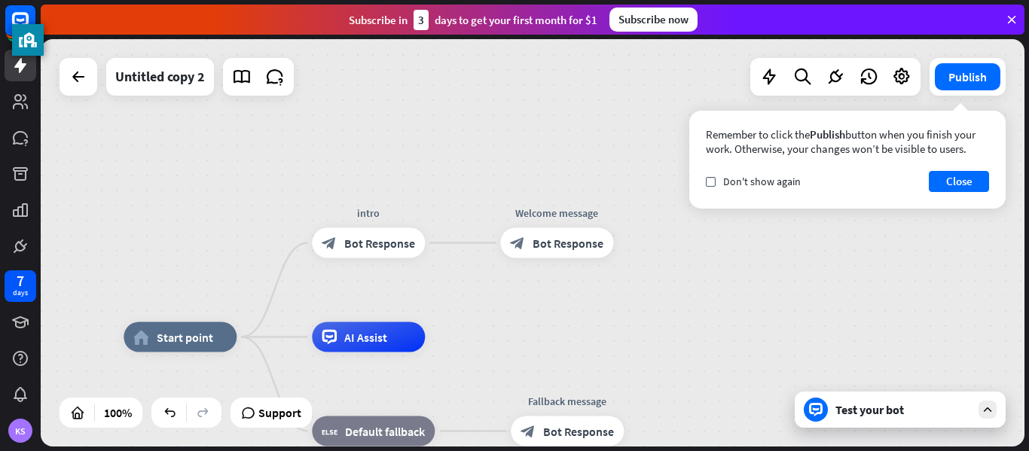
click at [962, 408] on div "Test your bot" at bounding box center [904, 409] width 136 height 15
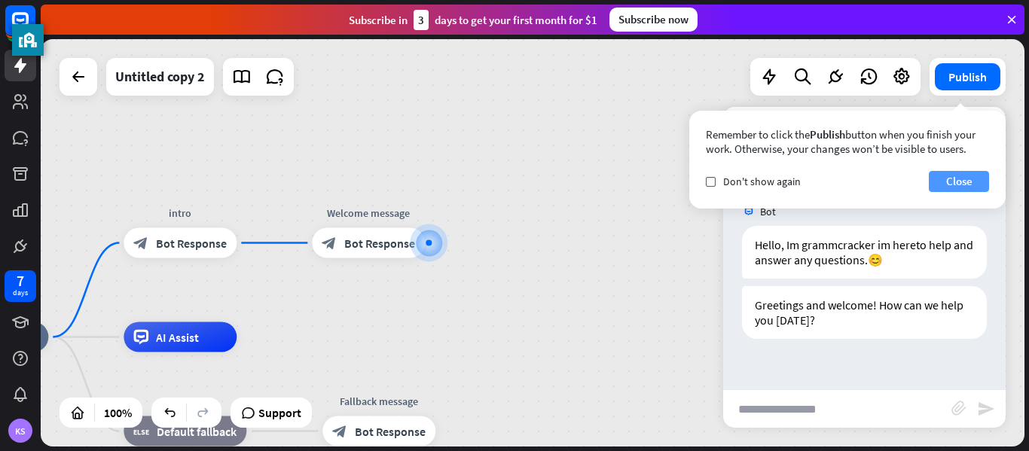
click at [961, 175] on button "Close" at bounding box center [959, 181] width 60 height 21
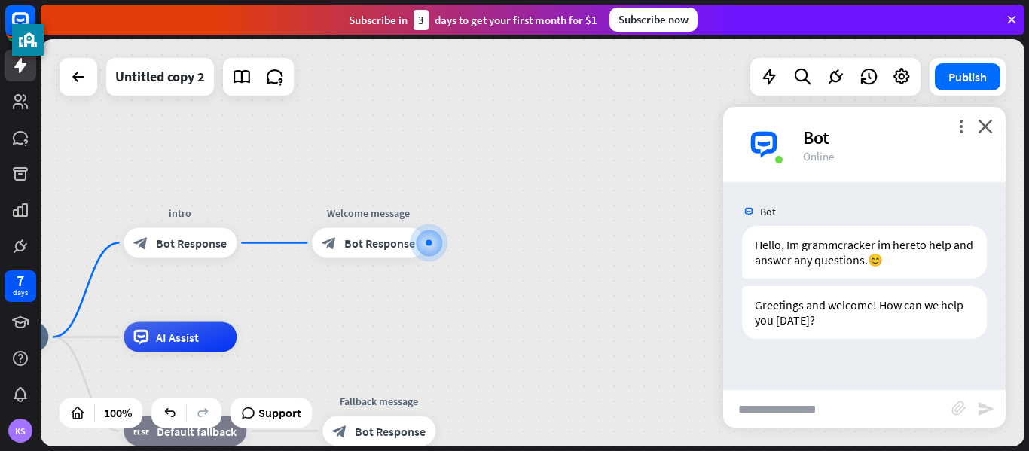
click at [784, 422] on input "text" at bounding box center [837, 409] width 228 height 38
click at [193, 249] on span "Bot Response" at bounding box center [191, 243] width 71 height 15
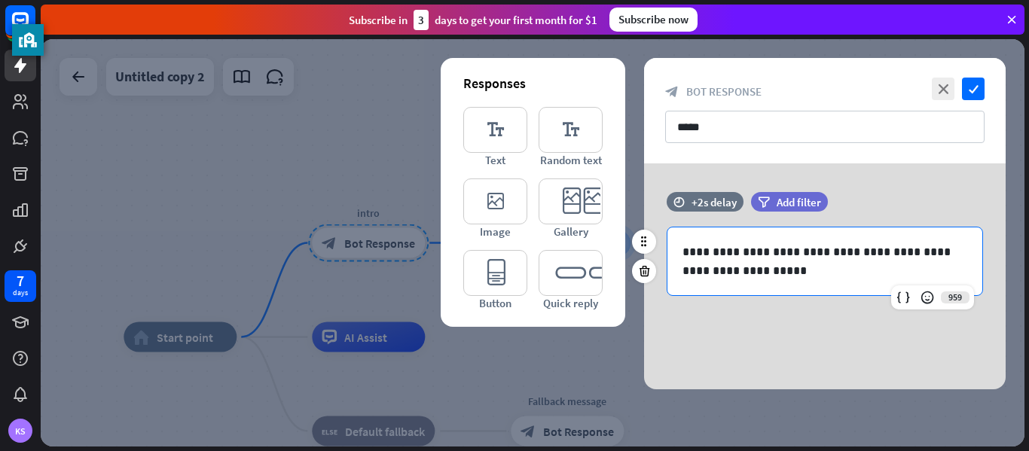
click at [797, 293] on div "**********" at bounding box center [825, 262] width 315 height 68
drag, startPoint x: 765, startPoint y: 257, endPoint x: 775, endPoint y: 249, distance: 13.0
click at [765, 257] on p "**********" at bounding box center [825, 262] width 285 height 38
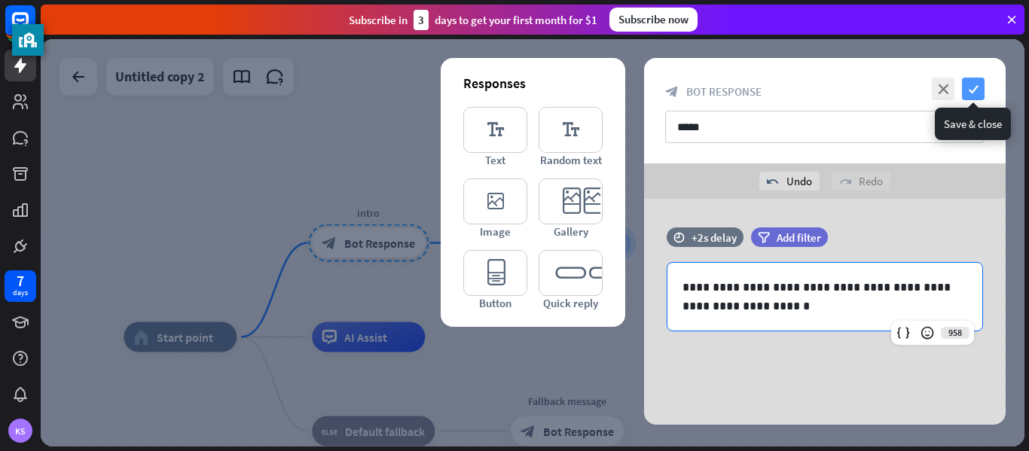
click at [968, 93] on icon "check" at bounding box center [973, 89] width 23 height 23
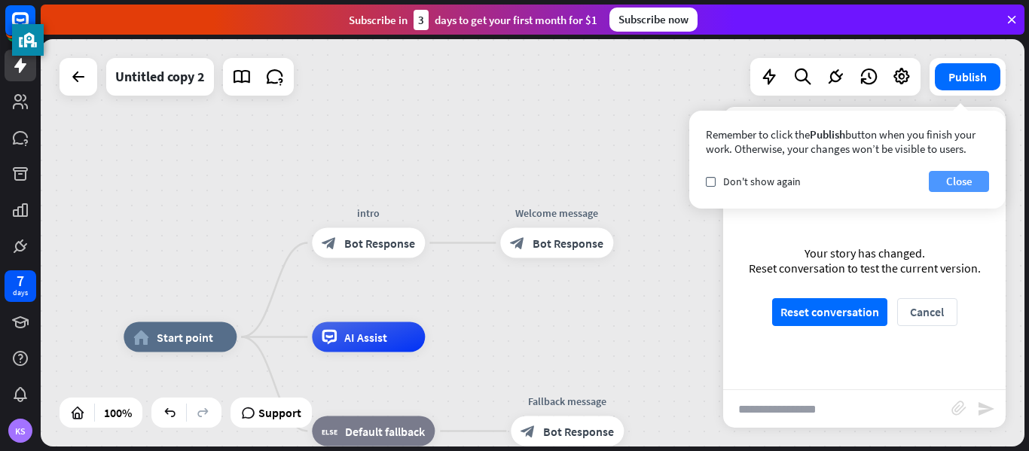
click at [941, 189] on button "Close" at bounding box center [959, 181] width 60 height 21
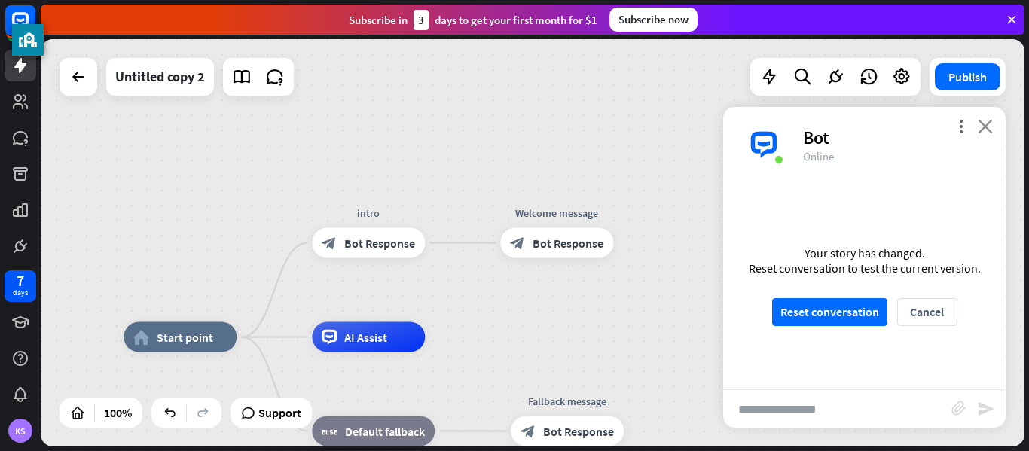
drag, startPoint x: 998, startPoint y: 131, endPoint x: 992, endPoint y: 127, distance: 7.8
click at [993, 129] on div "more_vert close Bot Online" at bounding box center [864, 144] width 283 height 75
click at [986, 123] on icon "close" at bounding box center [985, 126] width 15 height 14
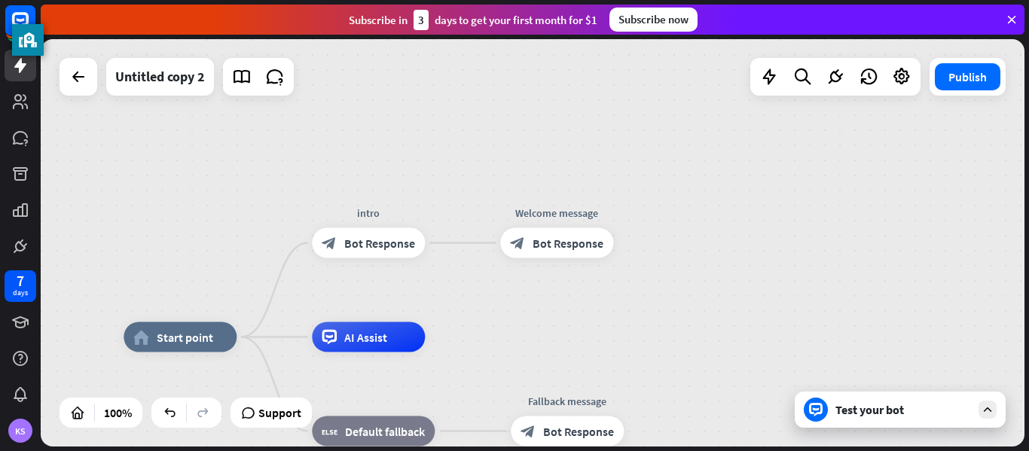
click at [981, 397] on div "Test your bot" at bounding box center [900, 410] width 211 height 36
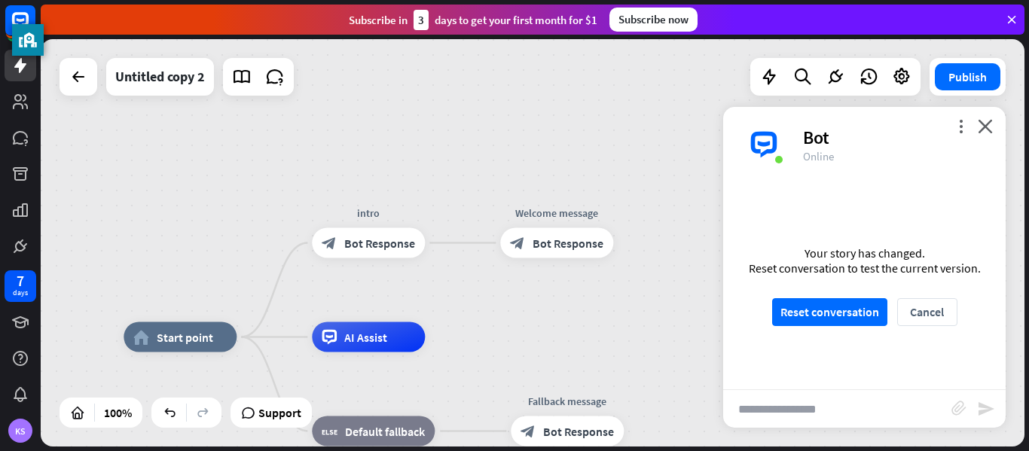
drag, startPoint x: 878, startPoint y: 422, endPoint x: 878, endPoint y: 407, distance: 15.1
click at [878, 420] on input "text" at bounding box center [837, 409] width 228 height 38
type input "*****"
drag, startPoint x: 913, startPoint y: 311, endPoint x: 947, endPoint y: 312, distance: 34.7
click at [915, 310] on button "Cancel" at bounding box center [927, 312] width 60 height 28
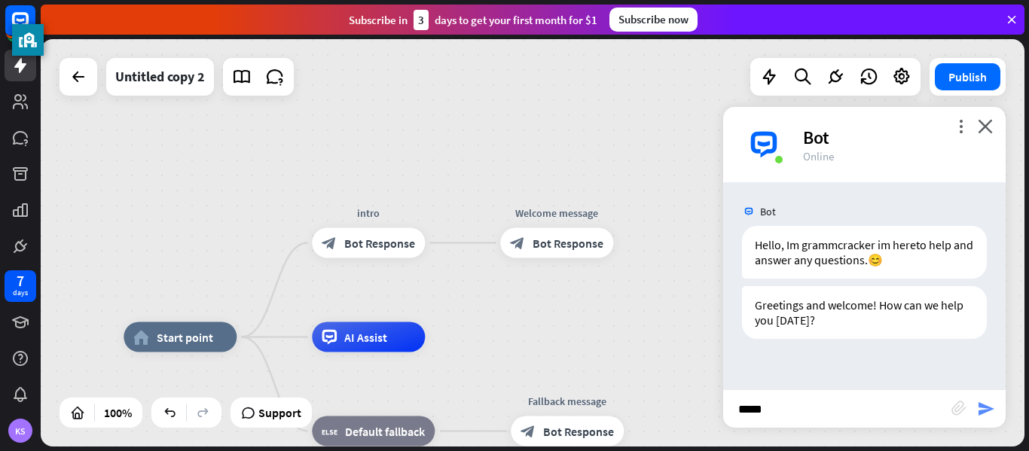
click at [988, 406] on icon "send" at bounding box center [986, 409] width 18 height 18
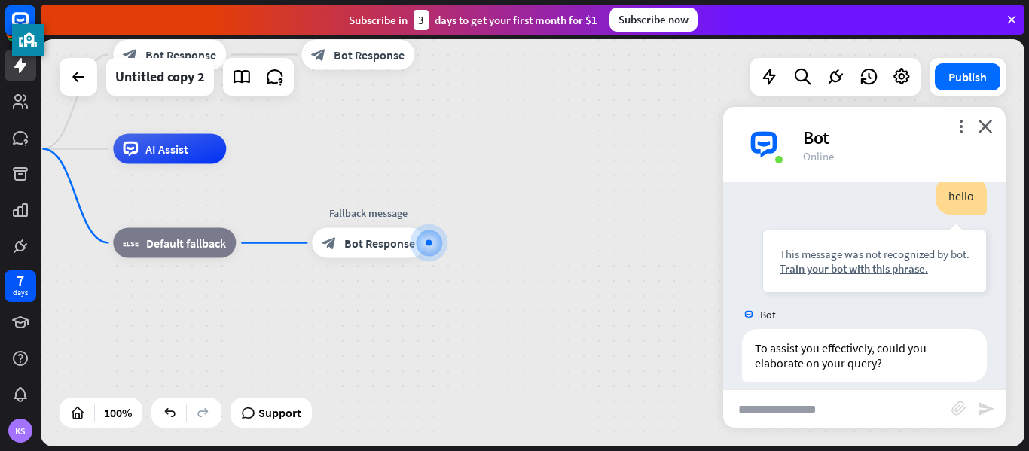
scroll to position [213, 0]
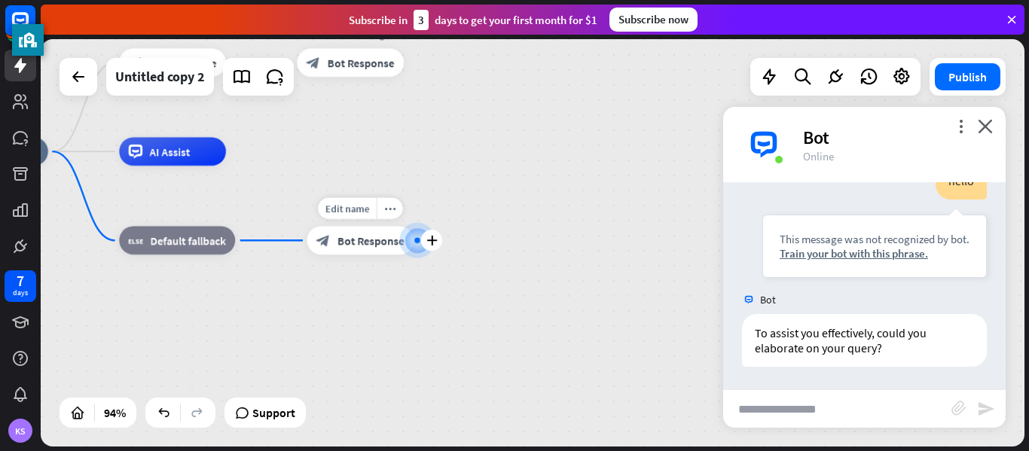
click at [417, 240] on div at bounding box center [417, 240] width 0 height 0
click at [359, 237] on span "Bot Response" at bounding box center [371, 241] width 67 height 14
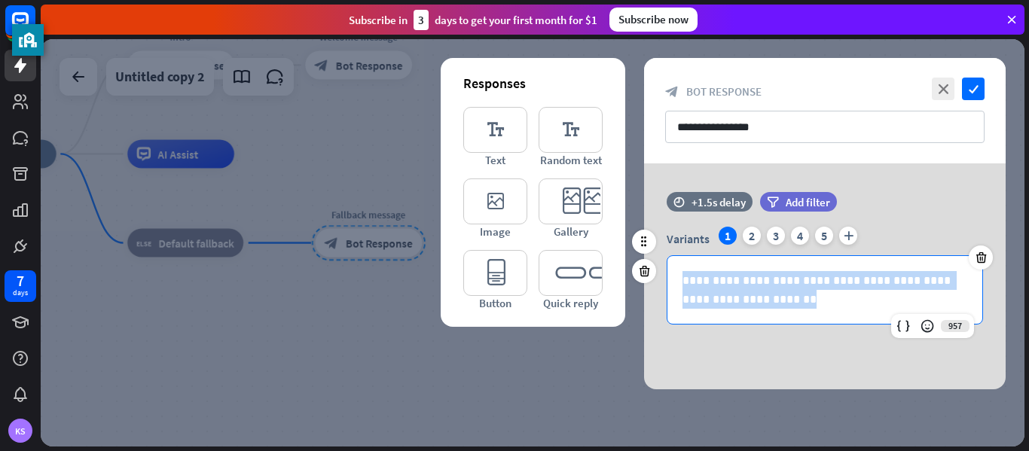
drag, startPoint x: 684, startPoint y: 284, endPoint x: 786, endPoint y: 305, distance: 103.9
click at [786, 305] on p "**********" at bounding box center [825, 290] width 285 height 38
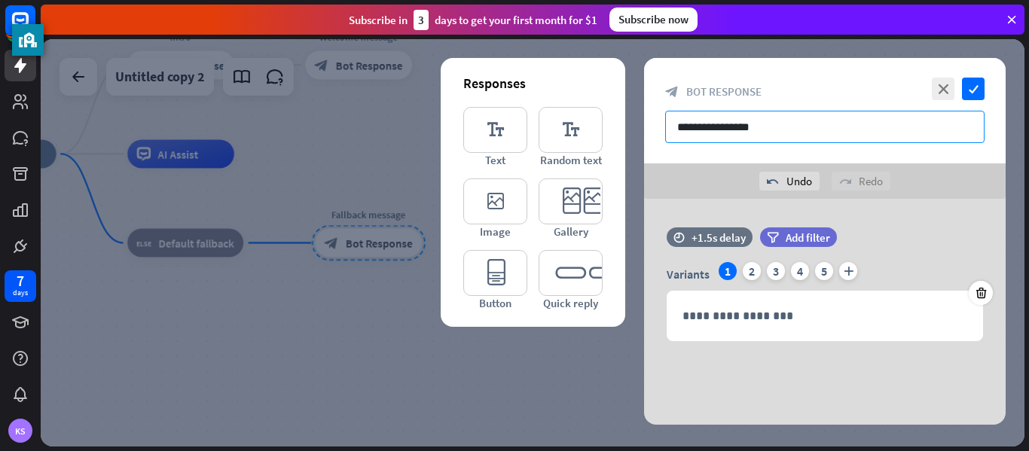
drag, startPoint x: 829, startPoint y: 130, endPoint x: 633, endPoint y: 159, distance: 198.0
click at [633, 159] on div "**********" at bounding box center [533, 243] width 984 height 408
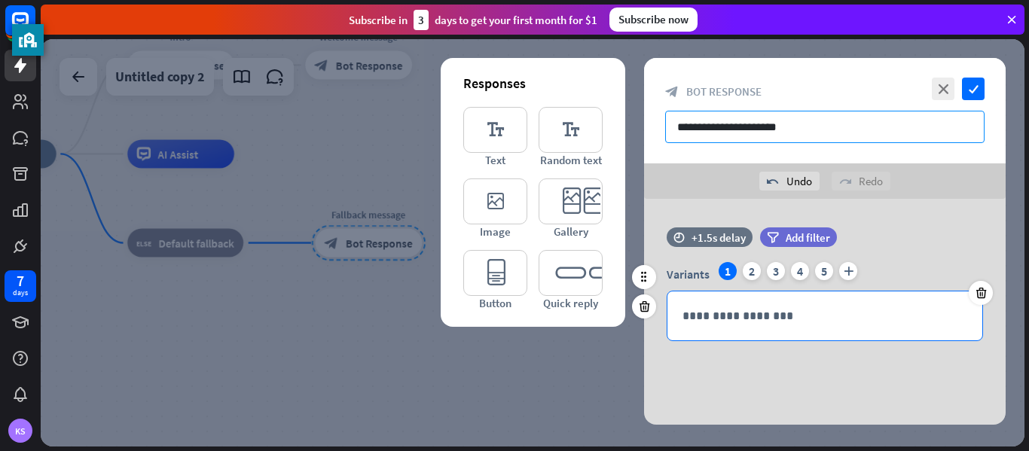
type input "**********"
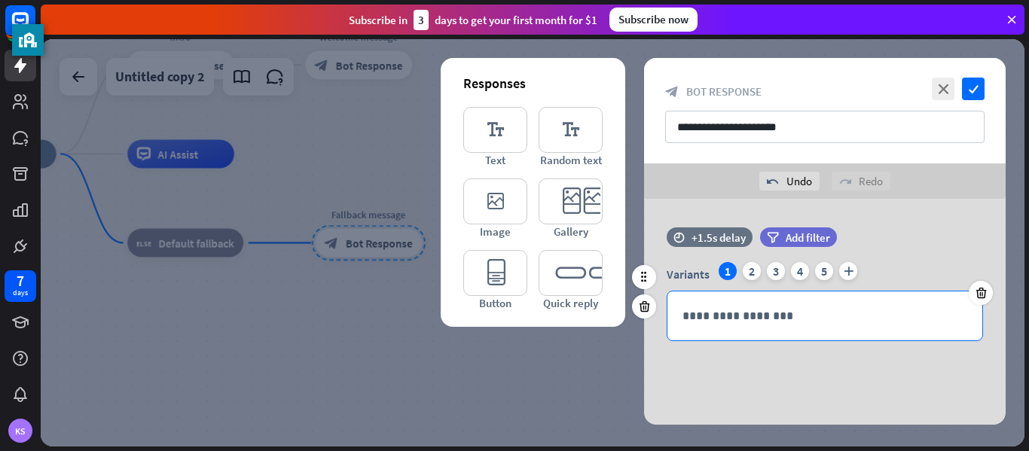
click at [742, 325] on div "**********" at bounding box center [825, 316] width 315 height 49
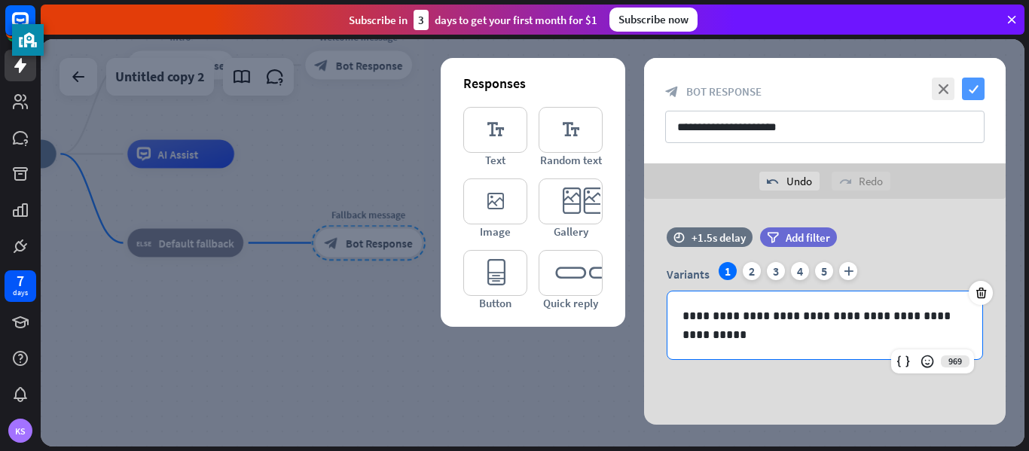
click at [977, 93] on icon "check" at bounding box center [973, 89] width 23 height 23
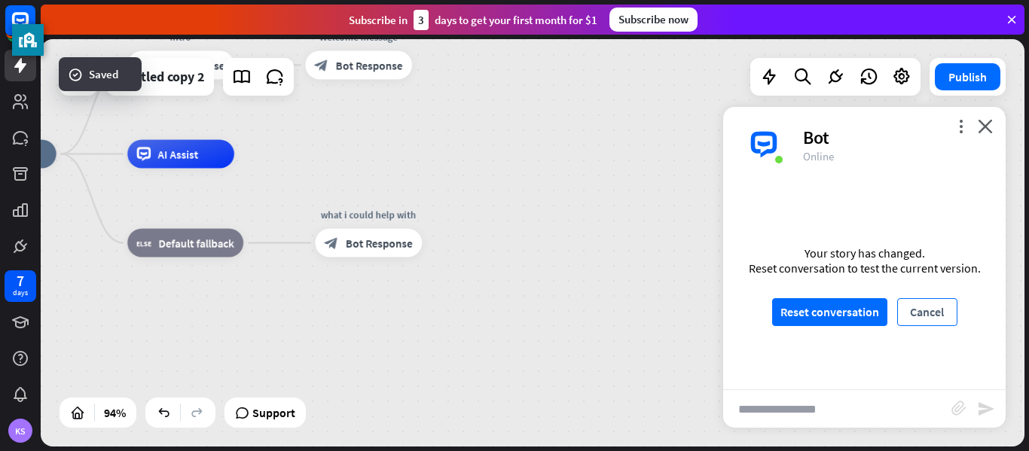
click at [917, 307] on button "Cancel" at bounding box center [927, 312] width 60 height 28
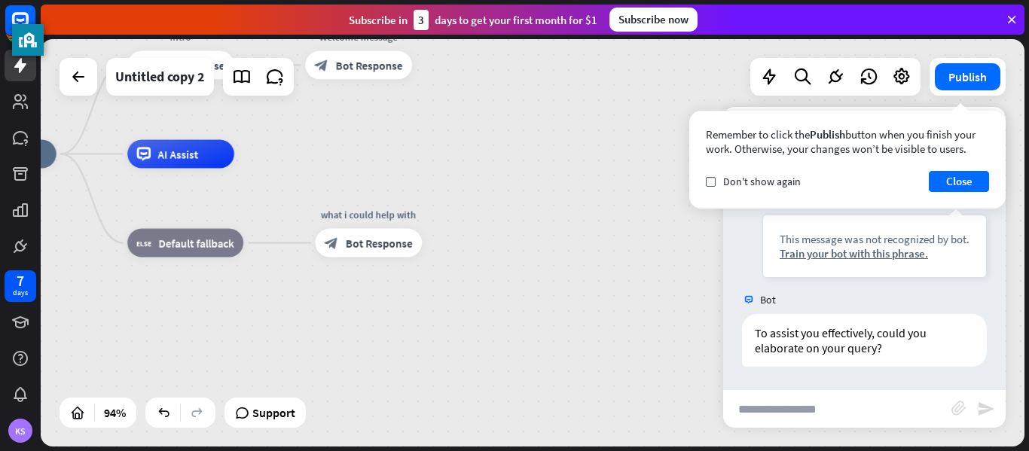
click at [965, 194] on div "Remember to click the Publish button when you finish your work. Otherwise, your…" at bounding box center [848, 160] width 316 height 98
click at [962, 190] on button "Close" at bounding box center [959, 181] width 60 height 21
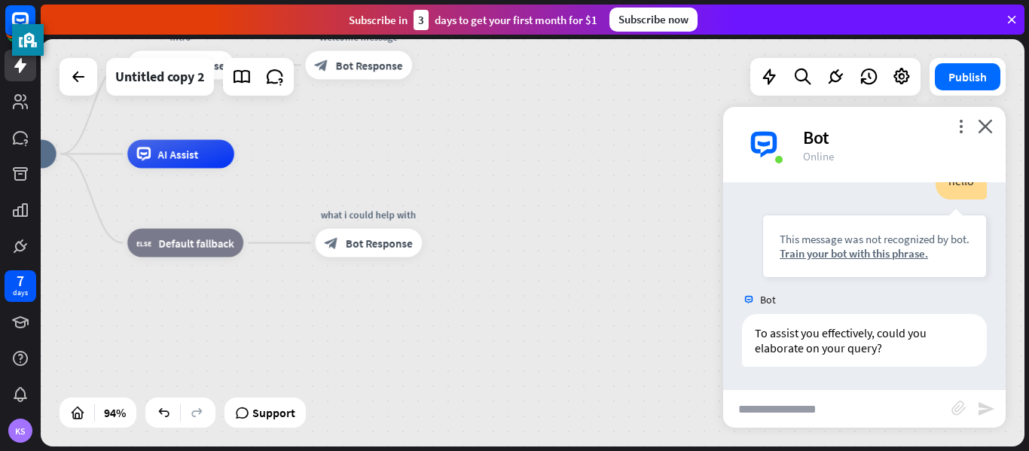
drag, startPoint x: 980, startPoint y: 118, endPoint x: 989, endPoint y: 142, distance: 25.8
click at [983, 124] on icon "close" at bounding box center [985, 126] width 15 height 14
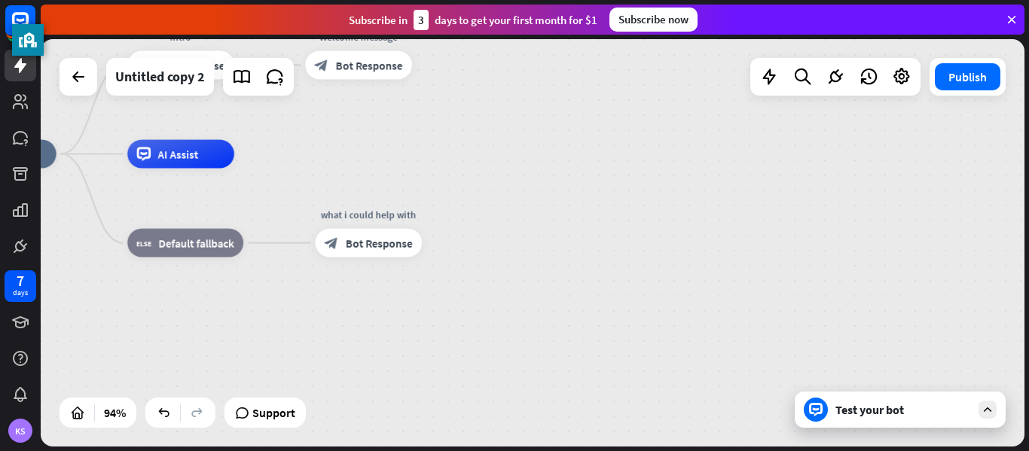
click at [977, 393] on div "Test your bot" at bounding box center [900, 410] width 211 height 36
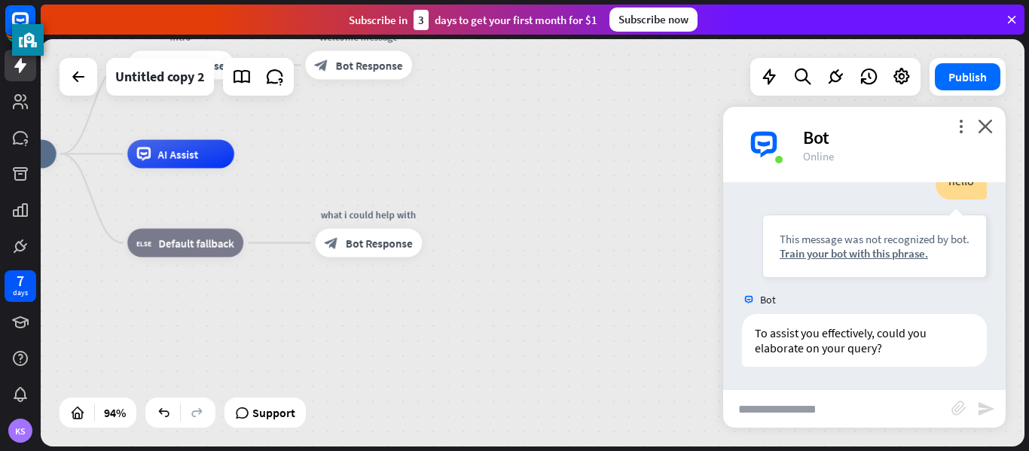
click at [888, 414] on input "text" at bounding box center [837, 409] width 228 height 38
click at [885, 425] on input "text" at bounding box center [837, 409] width 228 height 38
type input "**********"
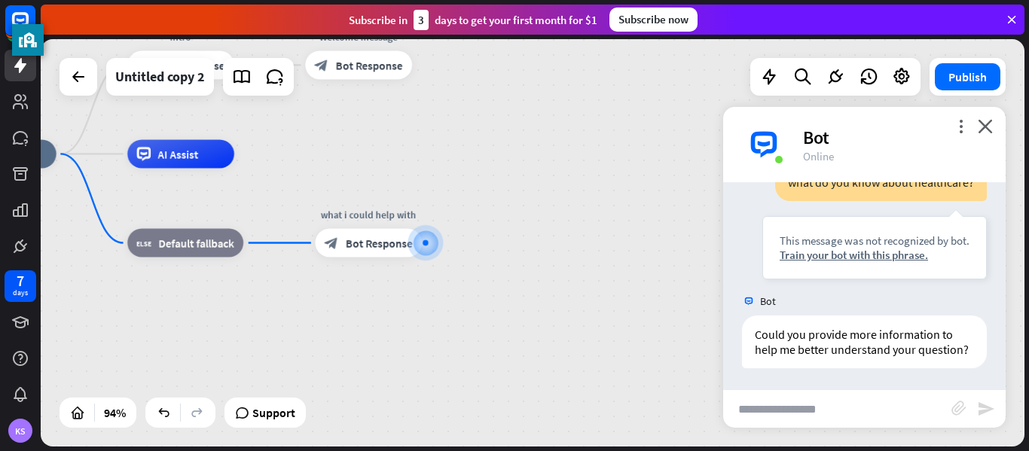
scroll to position [454, 0]
click at [353, 248] on div "block_bot_response Bot Response" at bounding box center [368, 243] width 107 height 29
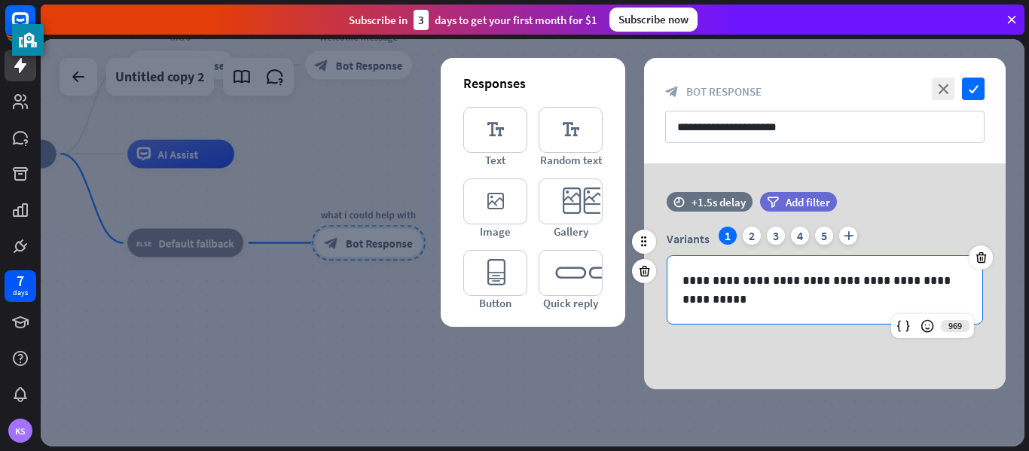
click at [761, 295] on p "**********" at bounding box center [825, 290] width 285 height 38
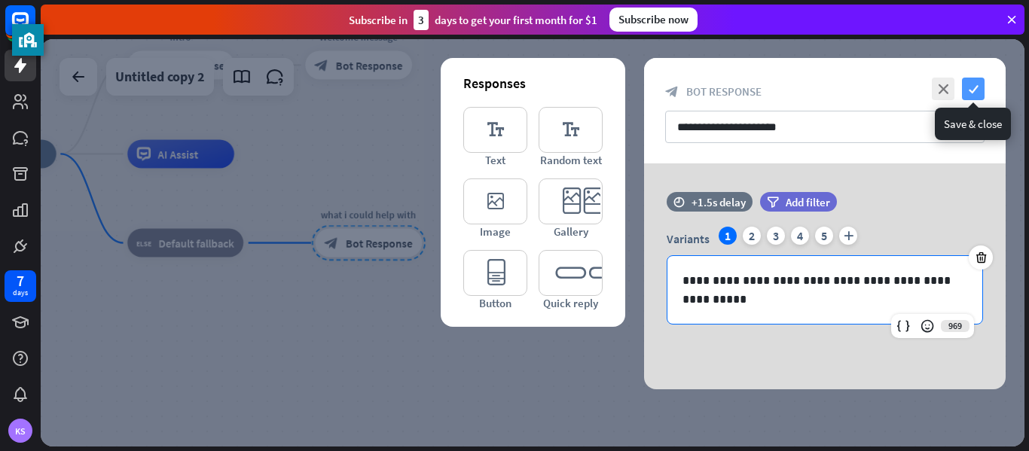
click at [968, 87] on icon "check" at bounding box center [973, 89] width 23 height 23
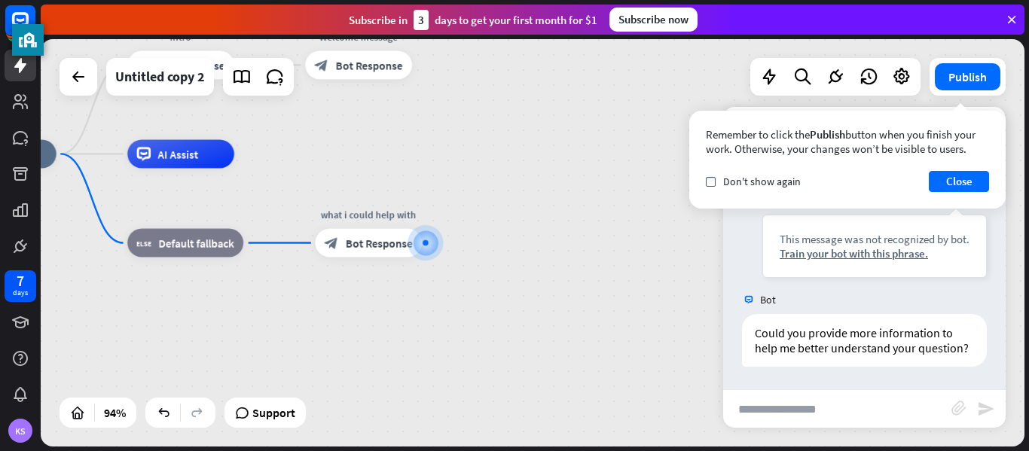
click at [973, 194] on div "Remember to click the Publish button when you finish your work. Otherwise, your…" at bounding box center [848, 160] width 316 height 98
click at [964, 188] on button "Close" at bounding box center [959, 181] width 60 height 21
